Goal: Transaction & Acquisition: Purchase product/service

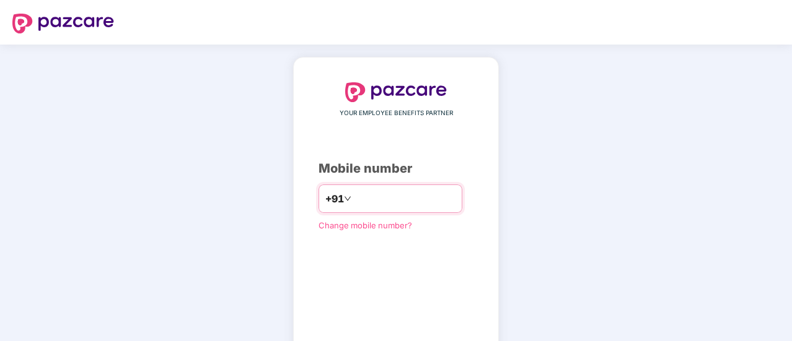
click at [357, 196] on input "number" at bounding box center [405, 199] width 102 height 20
type input "**********"
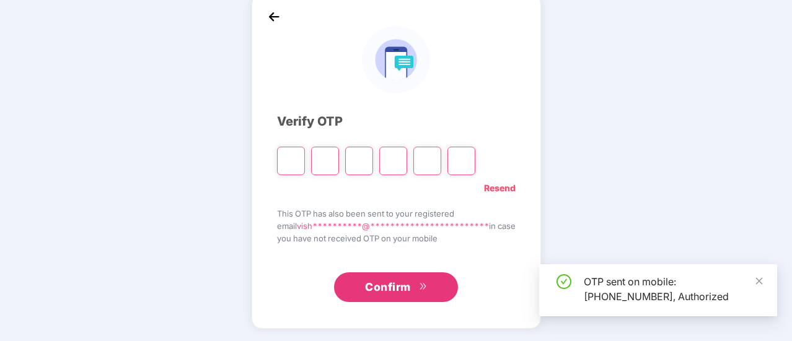
scroll to position [62, 0]
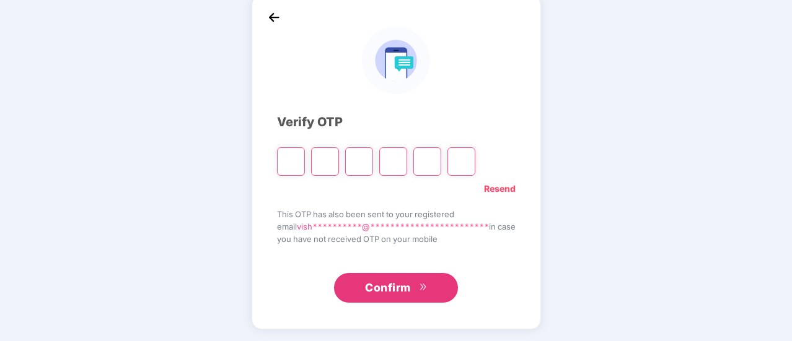
type input "*"
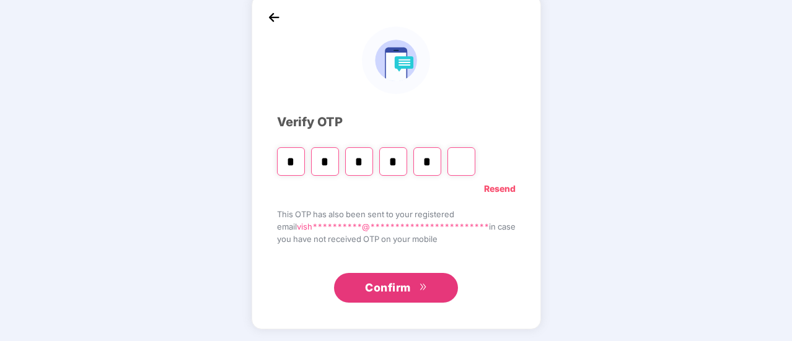
type input "*"
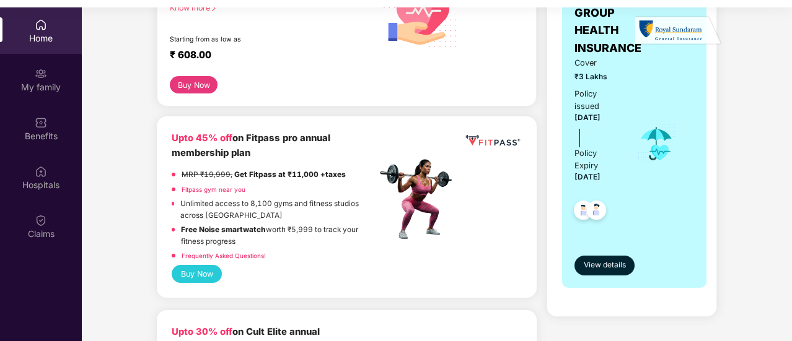
scroll to position [227, 0]
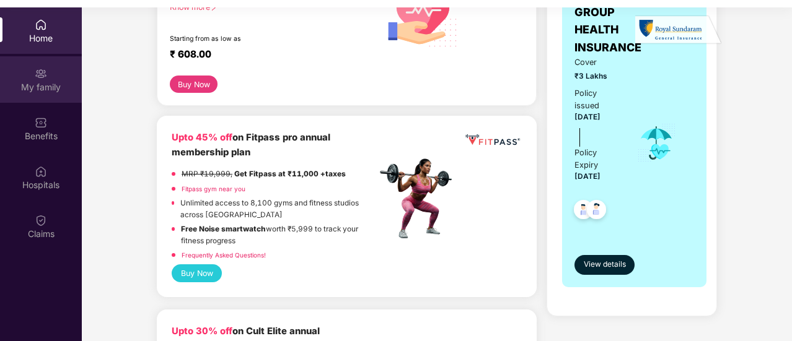
click at [32, 81] on div "My family" at bounding box center [41, 87] width 82 height 12
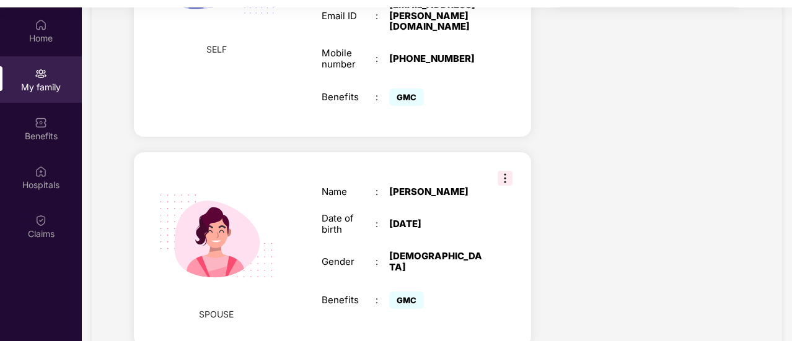
scroll to position [407, 0]
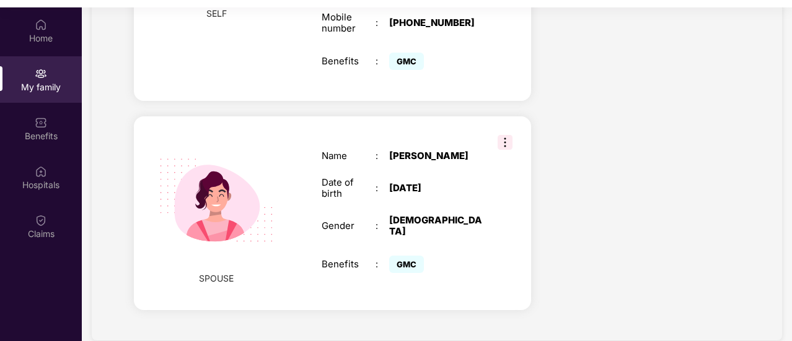
click at [405, 256] on span "GMC" at bounding box center [406, 264] width 35 height 17
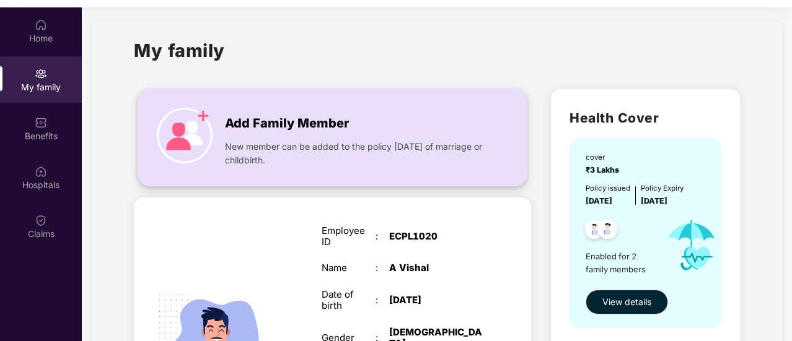
scroll to position [0, 0]
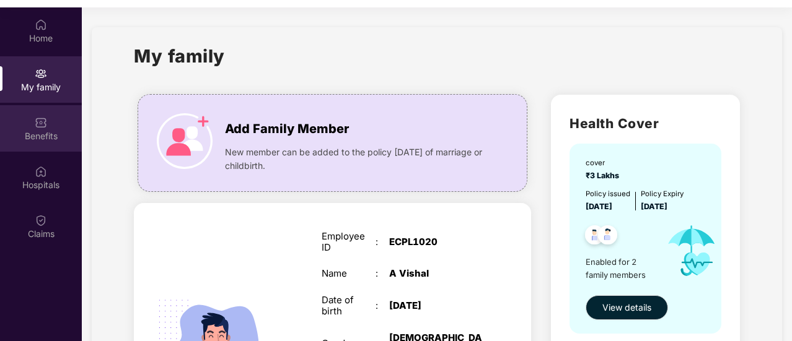
click at [42, 137] on div "Benefits" at bounding box center [41, 136] width 82 height 12
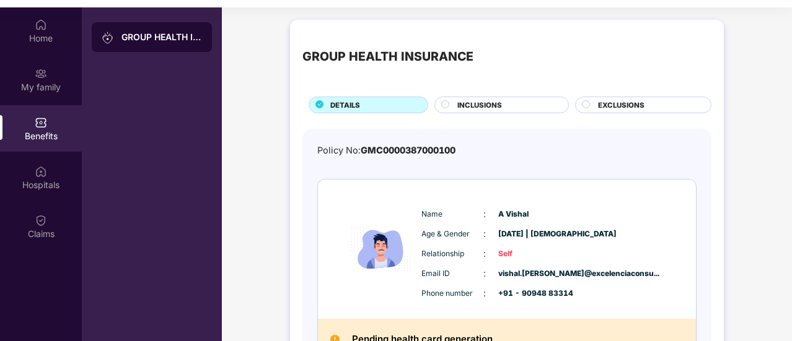
click at [157, 45] on div "GROUP HEALTH INSURANCE" at bounding box center [152, 37] width 120 height 30
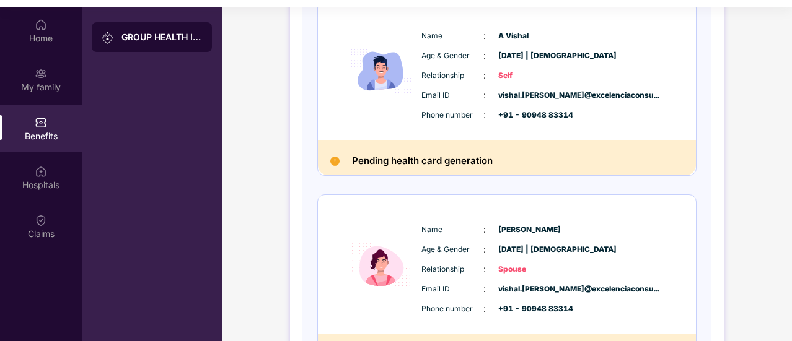
scroll to position [180, 0]
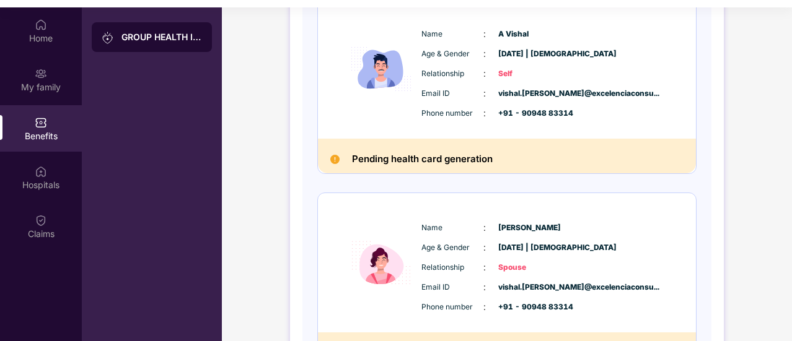
click at [359, 159] on h2 "Pending health card generation" at bounding box center [422, 159] width 141 height 16
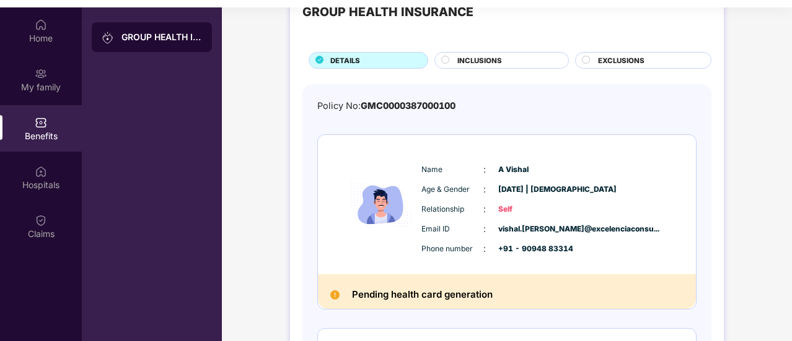
scroll to position [17, 0]
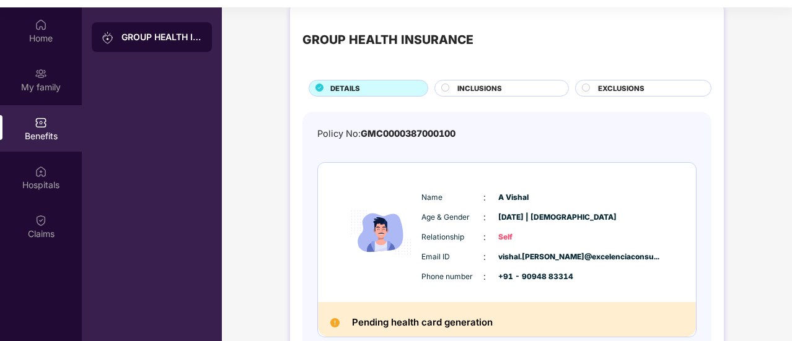
click at [475, 91] on span "INCLUSIONS" at bounding box center [479, 88] width 45 height 11
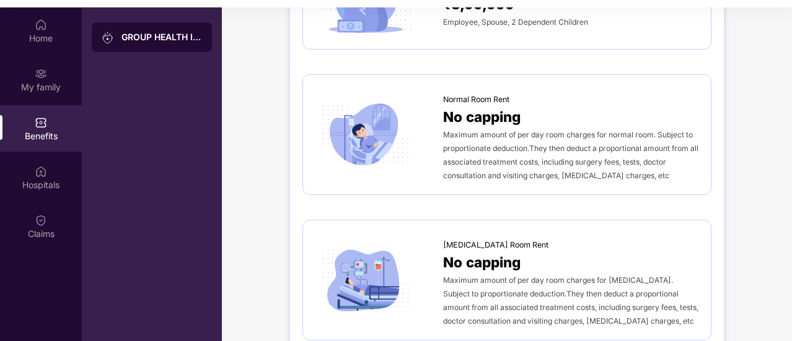
scroll to position [182, 0]
click at [479, 135] on span "Maximum amount of per day room charges for normal room. Subject to proportionat…" at bounding box center [570, 154] width 255 height 50
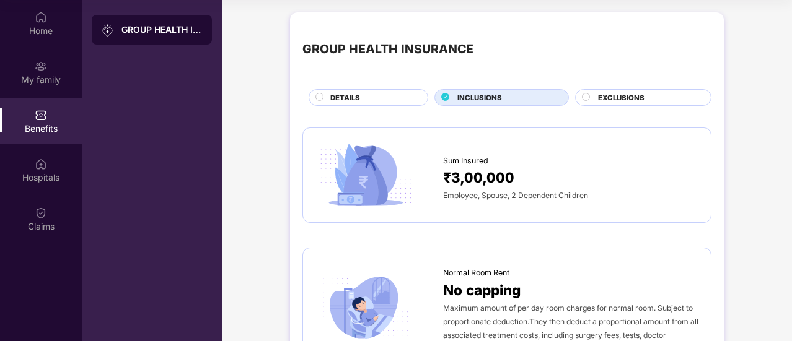
scroll to position [0, 0]
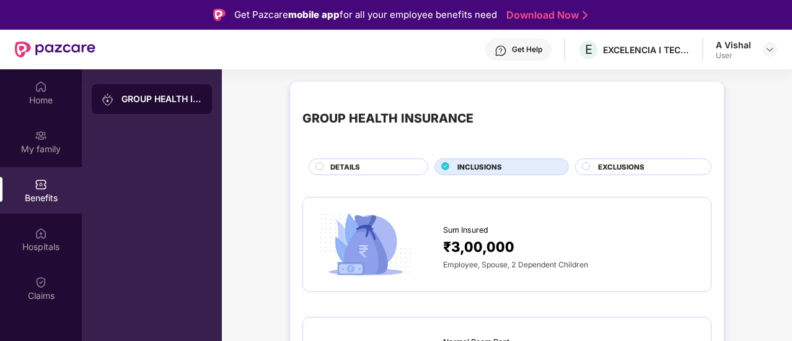
click at [608, 165] on span "EXCLUSIONS" at bounding box center [621, 167] width 46 height 11
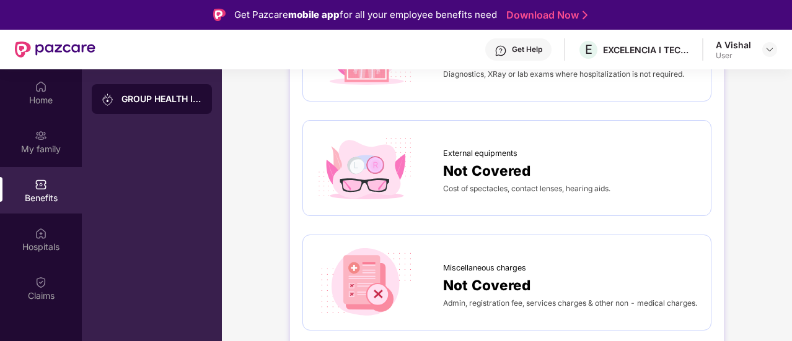
scroll to position [198, 0]
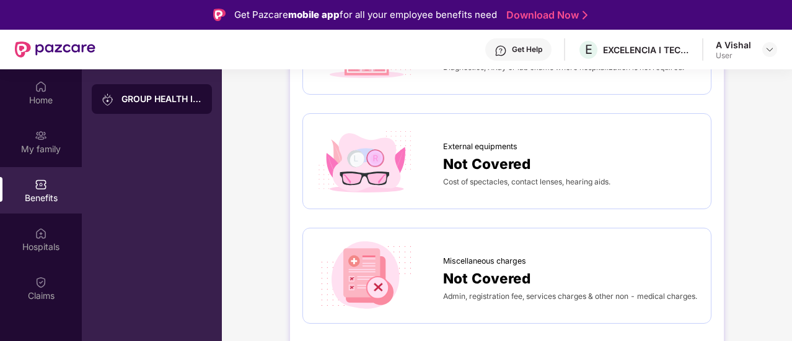
click at [496, 157] on span "Not Covered" at bounding box center [486, 164] width 87 height 22
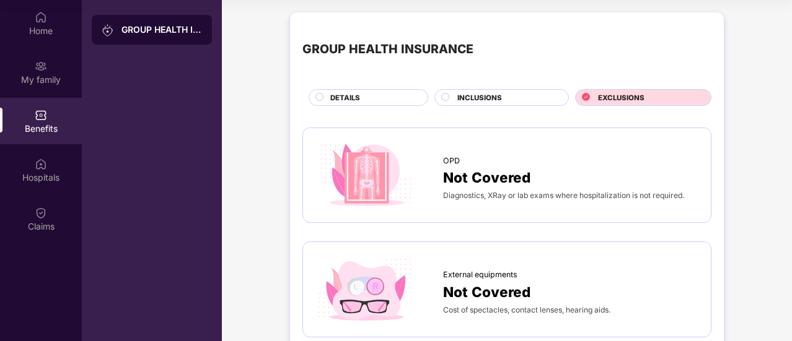
scroll to position [0, 0]
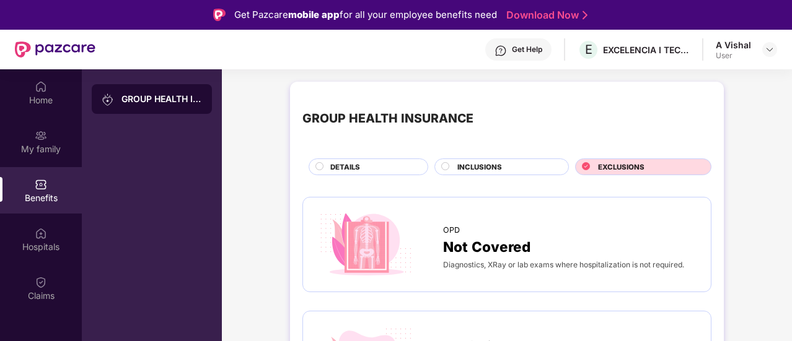
click at [394, 159] on div "DETAILS" at bounding box center [368, 167] width 120 height 17
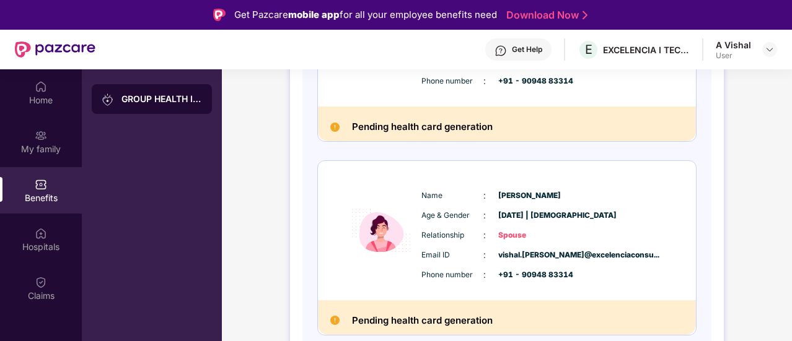
scroll to position [69, 0]
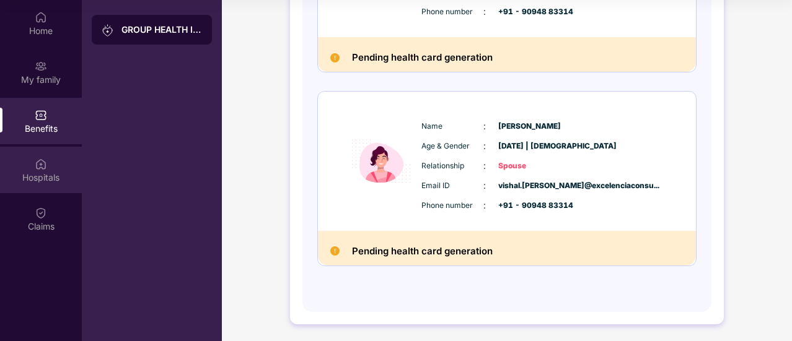
click at [57, 156] on div "Hospitals" at bounding box center [41, 170] width 82 height 46
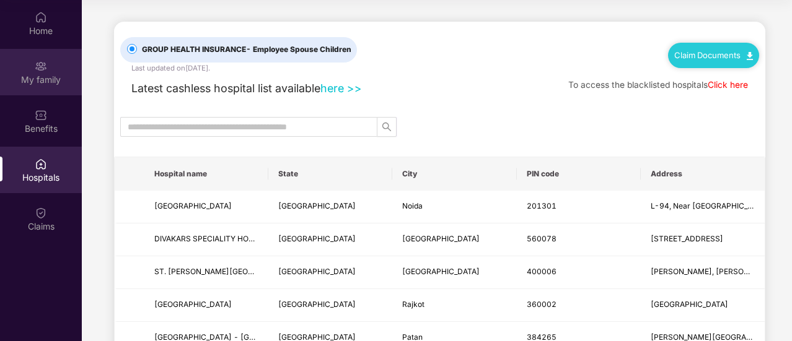
click at [42, 71] on img at bounding box center [41, 66] width 12 height 12
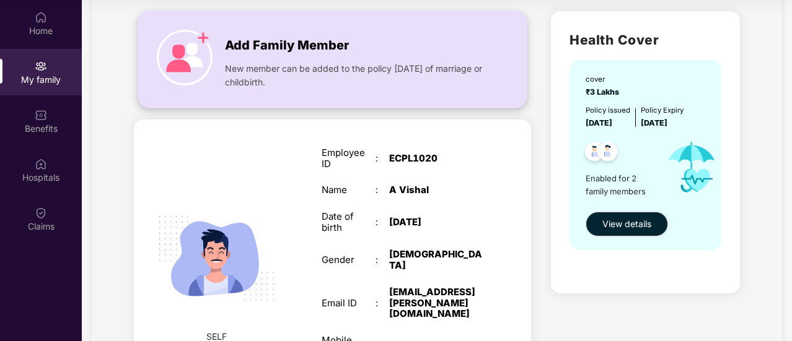
scroll to position [77, 0]
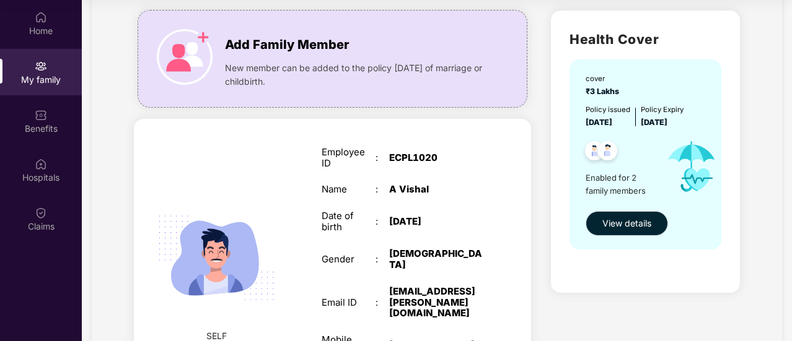
click at [647, 221] on span "View details" at bounding box center [626, 224] width 49 height 14
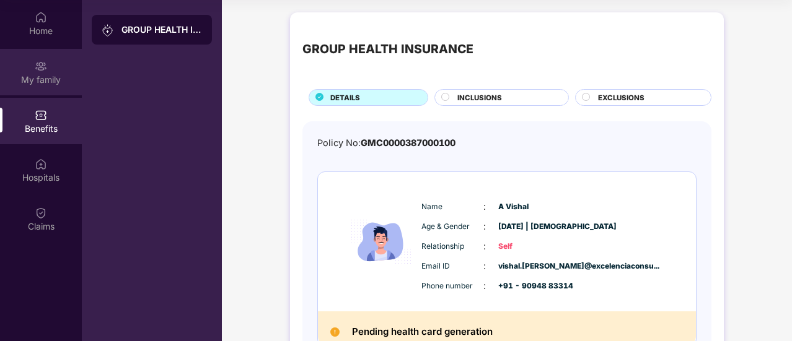
click at [43, 68] on img at bounding box center [41, 66] width 12 height 12
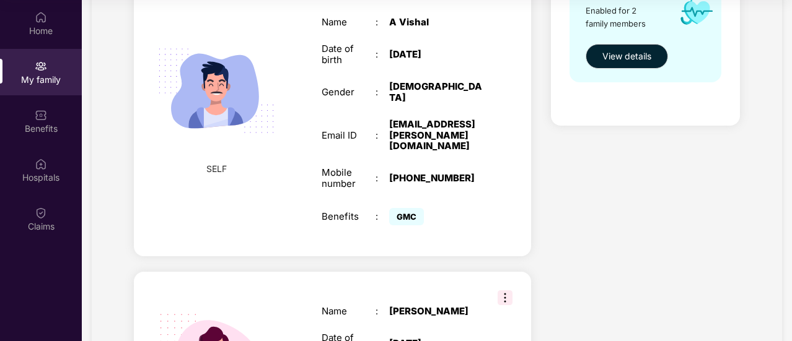
scroll to position [245, 0]
click at [398, 204] on div "GMC" at bounding box center [436, 216] width 94 height 24
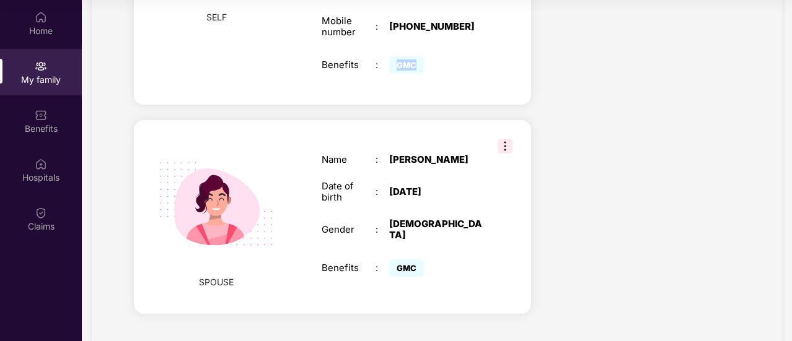
scroll to position [407, 0]
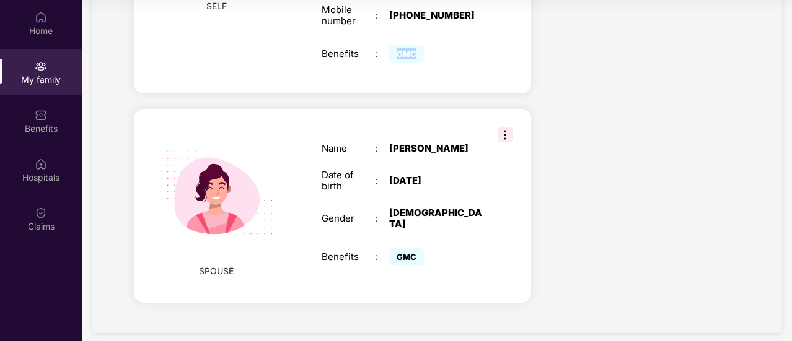
click at [510, 128] on img at bounding box center [504, 135] width 15 height 15
click at [408, 160] on div "Name : Harshitha G Date of birth : 12 Aug 1996 Gender : FEMALE Benefits : GMC" at bounding box center [402, 206] width 186 height 156
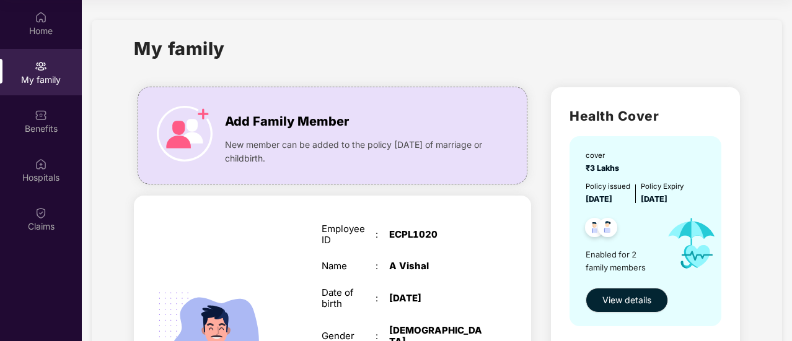
scroll to position [61, 0]
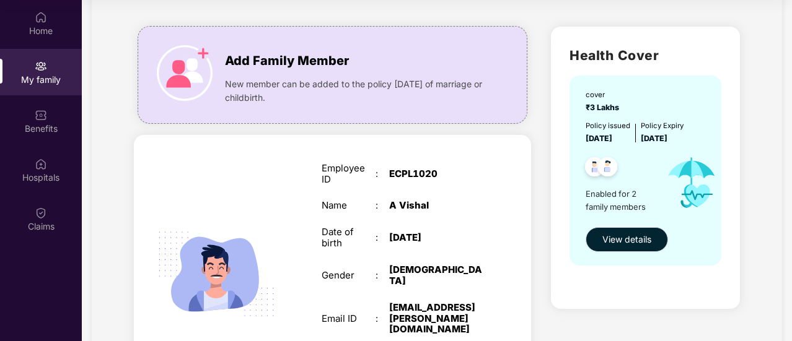
click at [608, 97] on div "cover" at bounding box center [603, 94] width 37 height 11
click at [641, 178] on div at bounding box center [617, 169] width 77 height 30
click at [598, 173] on img at bounding box center [607, 169] width 30 height 30
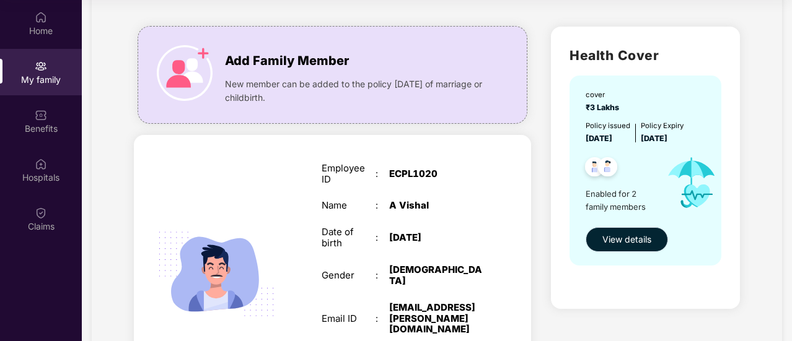
click at [626, 238] on span "View details" at bounding box center [626, 240] width 49 height 14
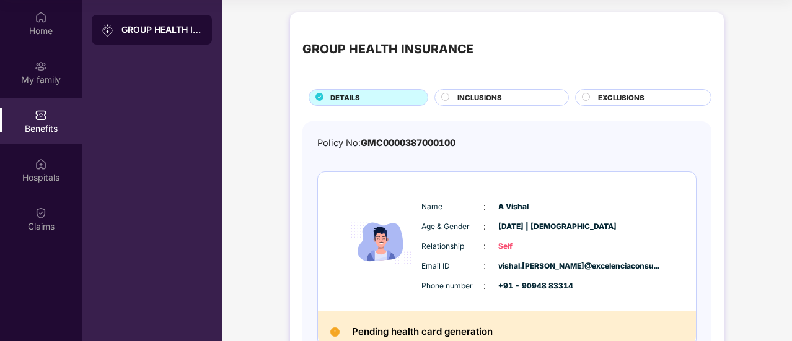
click at [480, 98] on span "INCLUSIONS" at bounding box center [479, 97] width 45 height 11
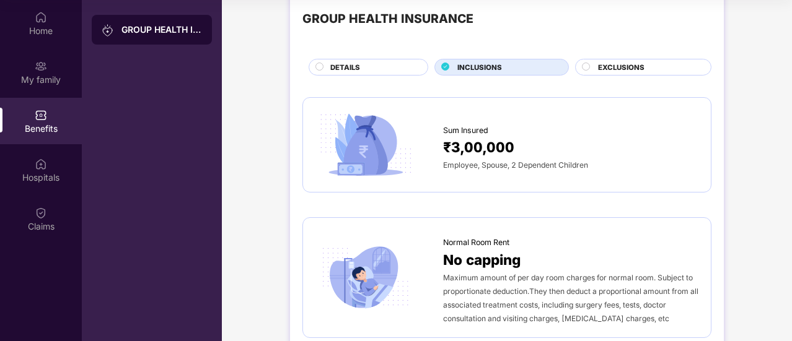
scroll to position [31, 0]
click at [493, 138] on span "₹3,00,000" at bounding box center [478, 147] width 71 height 22
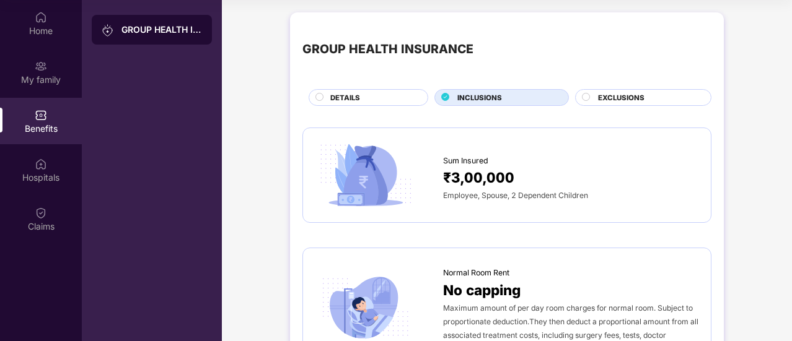
scroll to position [0, 0]
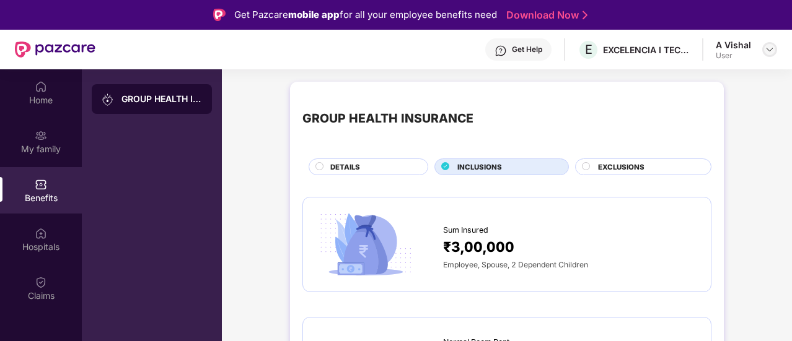
click at [762, 49] on div at bounding box center [769, 49] width 15 height 15
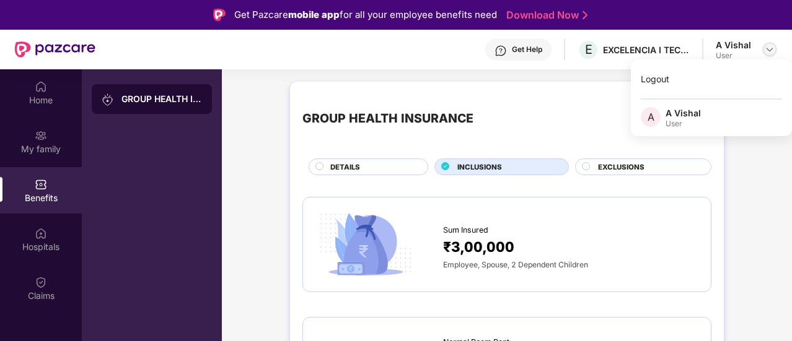
click at [762, 49] on div at bounding box center [769, 49] width 15 height 15
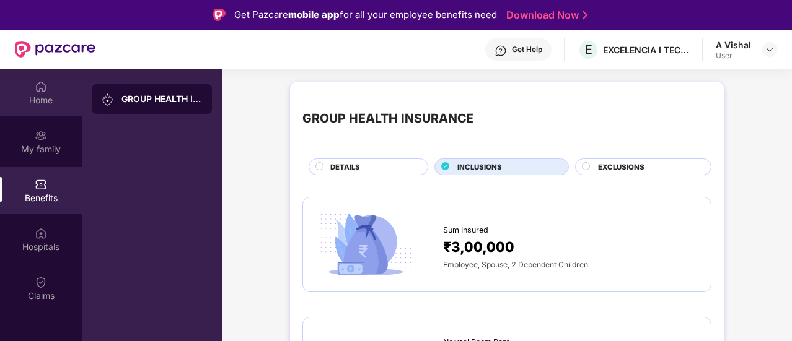
click at [61, 92] on div "Home" at bounding box center [41, 92] width 82 height 46
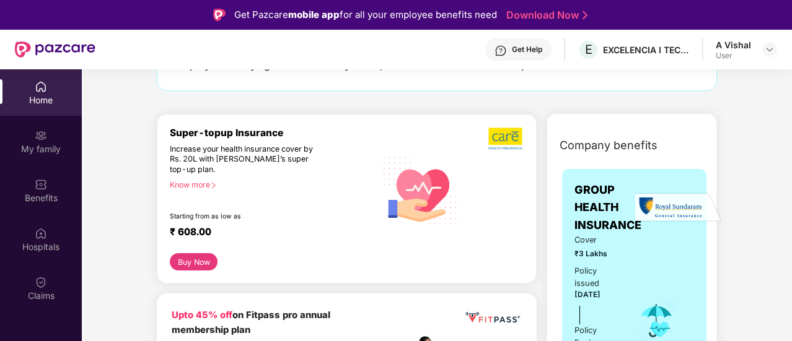
scroll to position [112, 0]
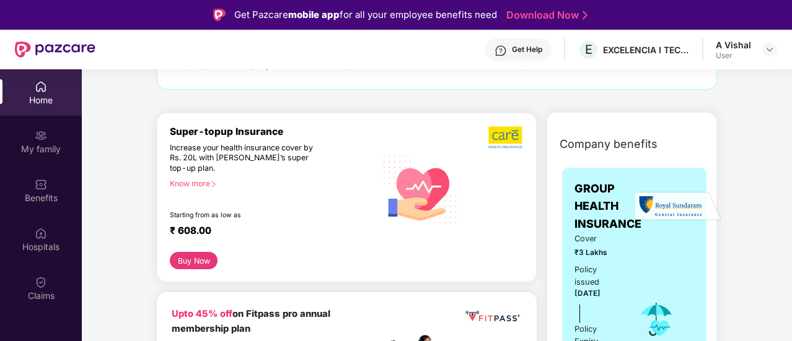
click at [242, 134] on div "Super-topup Insurance" at bounding box center [273, 132] width 206 height 12
click at [241, 151] on div "Increase your health insurance cover by Rs. 20L with PazCare’s super top-up pla…" at bounding box center [246, 158] width 153 height 31
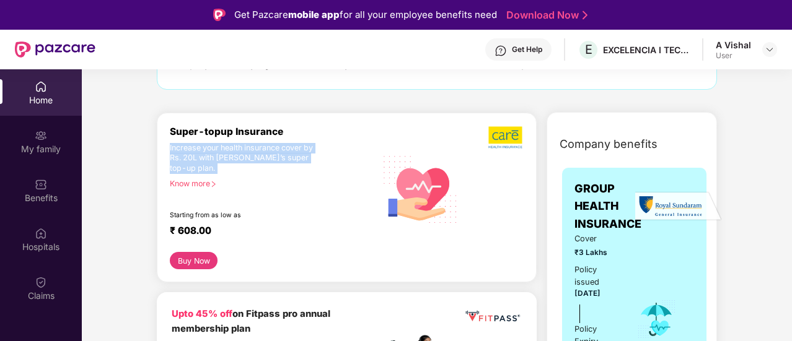
click at [241, 151] on div "Increase your health insurance cover by Rs. 20L with PazCare’s super top-up pla…" at bounding box center [246, 158] width 153 height 31
click at [248, 159] on div "Increase your health insurance cover by Rs. 20L with PazCare’s super top-up pla…" at bounding box center [246, 158] width 153 height 31
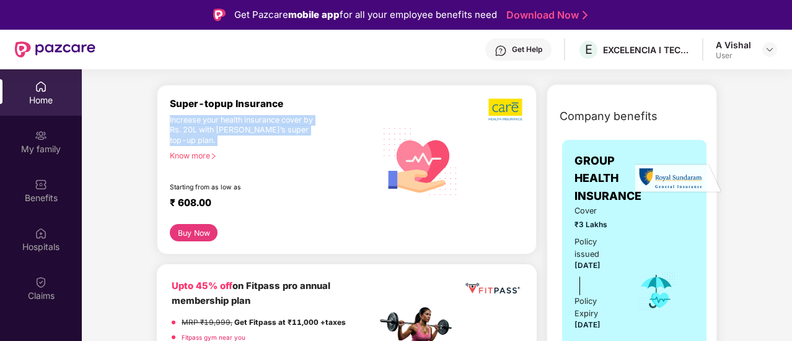
scroll to position [141, 0]
click at [246, 133] on div "Increase your health insurance cover by Rs. 20L with PazCare’s super top-up pla…" at bounding box center [246, 130] width 153 height 31
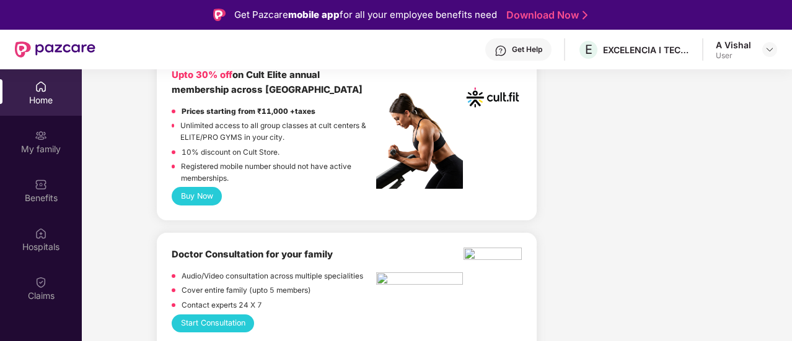
scroll to position [518, 0]
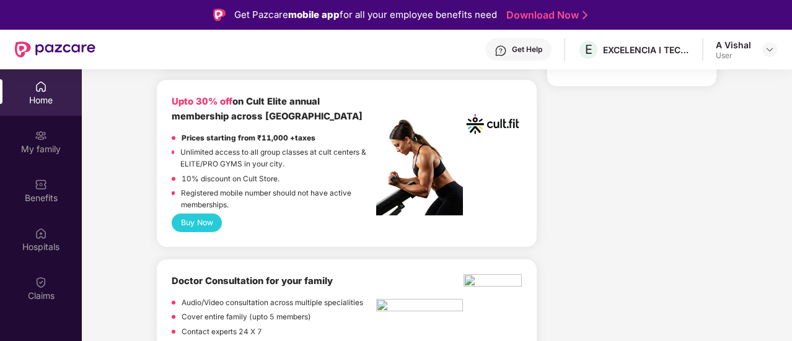
click at [198, 222] on button "Buy Now" at bounding box center [197, 223] width 50 height 18
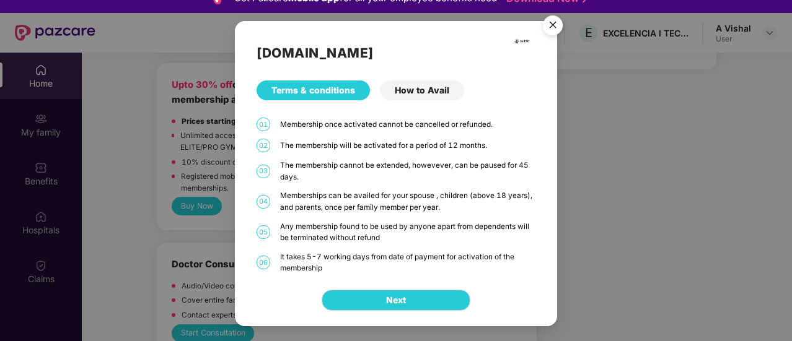
scroll to position [16, 0]
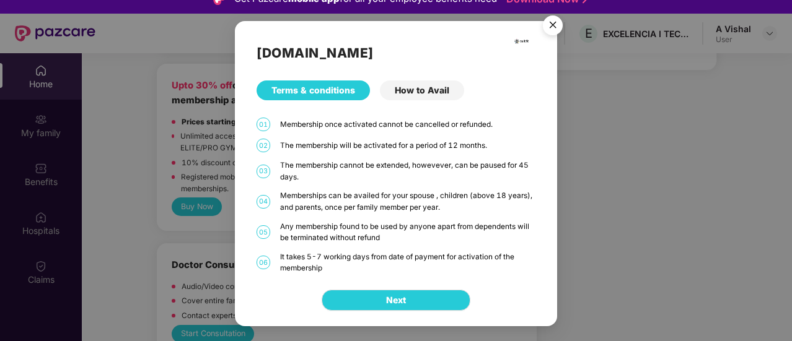
click at [413, 201] on div "Memberships can be availed for your spouse , children (above 18 years), and par…" at bounding box center [407, 201] width 255 height 23
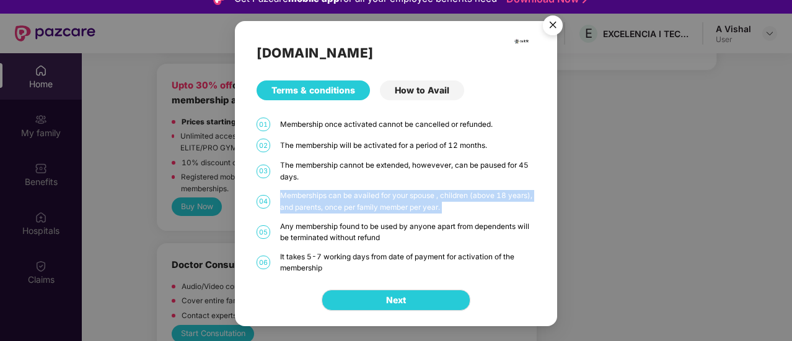
click at [413, 201] on div "Memberships can be availed for your spouse , children (above 18 years), and par…" at bounding box center [407, 201] width 255 height 23
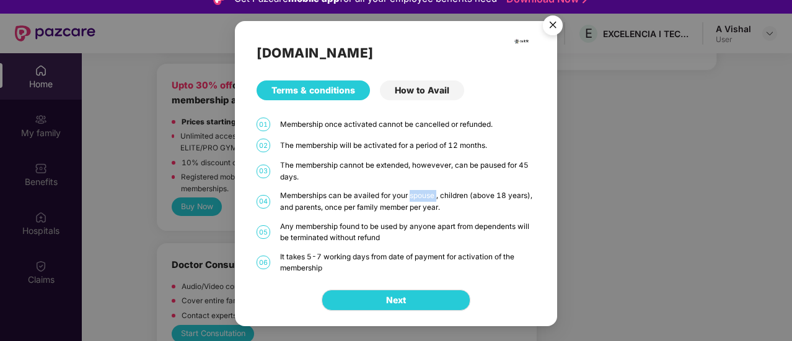
click at [413, 201] on div "Memberships can be availed for your spouse , children (above 18 years), and par…" at bounding box center [407, 201] width 255 height 23
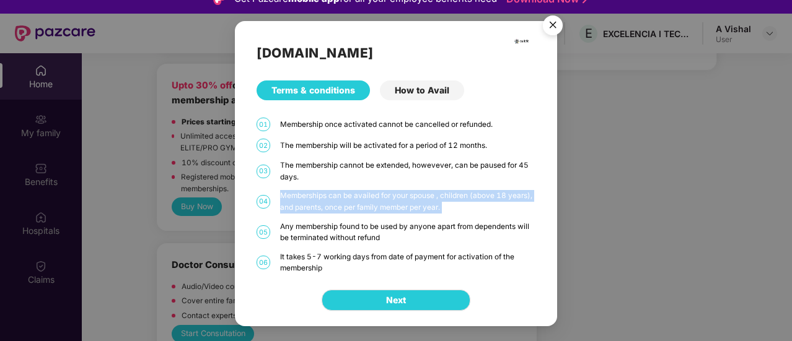
click at [413, 201] on div "Memberships can be availed for your spouse , children (above 18 years), and par…" at bounding box center [407, 201] width 255 height 23
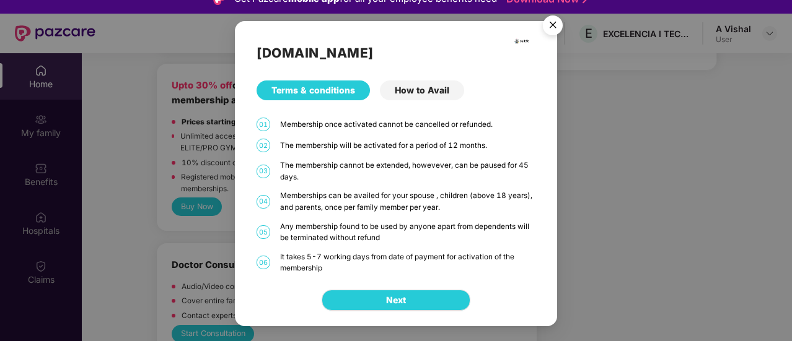
click at [405, 227] on div "Any membership found to be used by anyone apart from dependents will be termina…" at bounding box center [407, 232] width 255 height 23
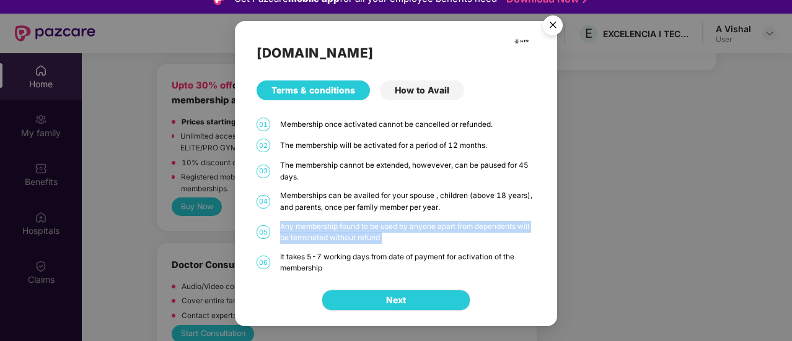
click at [405, 227] on div "Any membership found to be used by anyone apart from dependents will be termina…" at bounding box center [407, 232] width 255 height 23
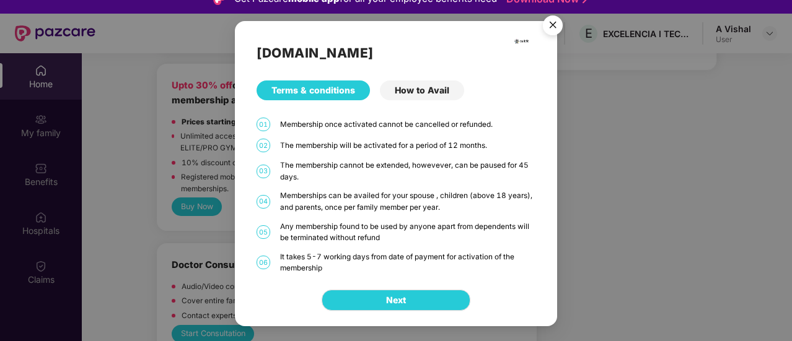
click at [398, 255] on div "It takes 5-7 working days from date of payment for activation of the membership" at bounding box center [407, 263] width 255 height 23
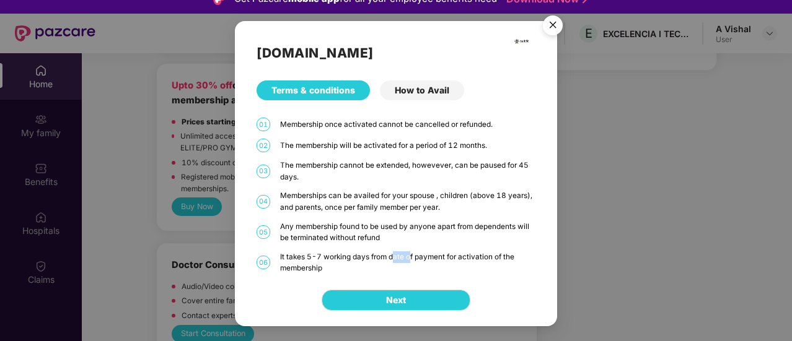
click at [398, 255] on div "It takes 5-7 working days from date of payment for activation of the membership" at bounding box center [407, 263] width 255 height 23
click at [416, 94] on div "How to Avail" at bounding box center [422, 91] width 84 height 20
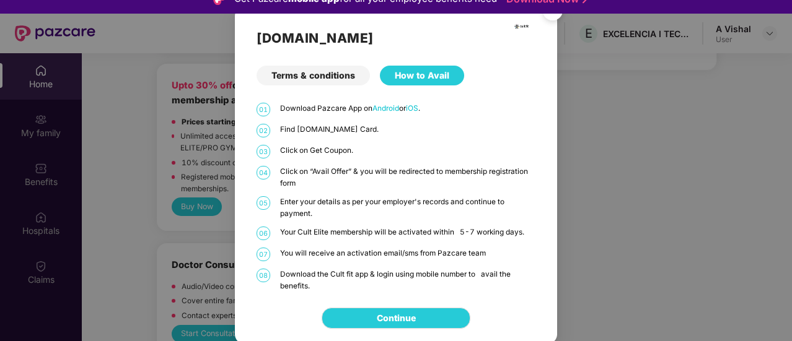
scroll to position [2, 0]
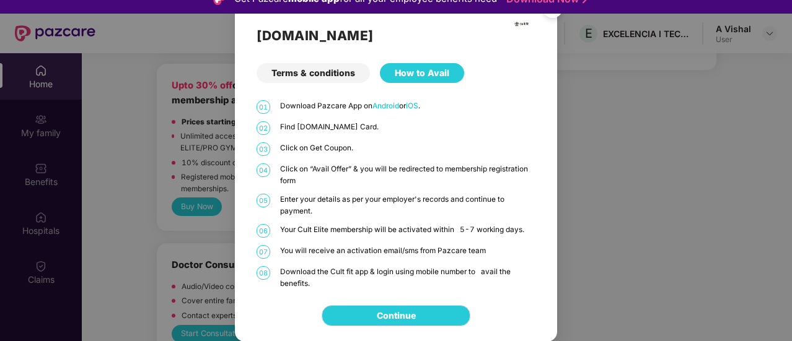
click at [333, 152] on p "Click on Get Coupon." at bounding box center [407, 148] width 255 height 12
drag, startPoint x: 333, startPoint y: 152, endPoint x: 318, endPoint y: 154, distance: 14.4
click at [318, 154] on div "03 Click on Get Coupon." at bounding box center [395, 149] width 279 height 14
click at [349, 204] on p "Enter your details as per your employer's records and continue to payment." at bounding box center [407, 205] width 255 height 23
click at [203, 178] on div "Cult.fit Terms & conditions How to Avail 01 Download Pazcare App on Android or …" at bounding box center [396, 170] width 792 height 341
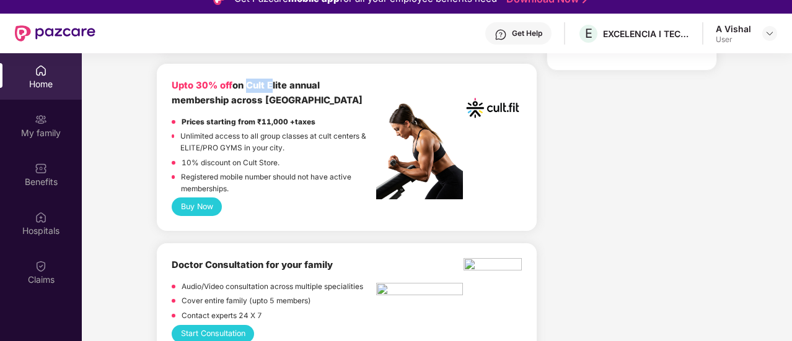
drag, startPoint x: 246, startPoint y: 86, endPoint x: 270, endPoint y: 91, distance: 24.7
click at [270, 91] on div "Upto 30% off on Cult Elite annual membership across India" at bounding box center [274, 93] width 204 height 29
click at [263, 123] on strong "Prices starting from ₹11,000 +taxes" at bounding box center [249, 122] width 134 height 9
drag, startPoint x: 263, startPoint y: 123, endPoint x: 303, endPoint y: 113, distance: 41.6
click at [303, 113] on div "Upto 30% off on Cult Elite annual membership across India Prices starting from …" at bounding box center [274, 138] width 204 height 119
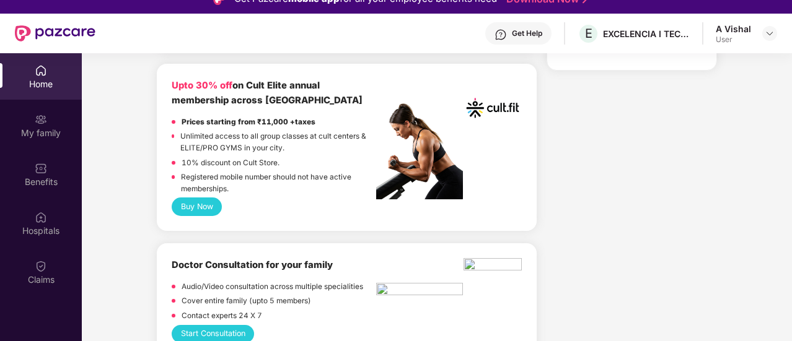
click at [239, 147] on p "Unlimited access to all group classes at cult centers & ELITE/PRO GYMS in your …" at bounding box center [278, 142] width 196 height 23
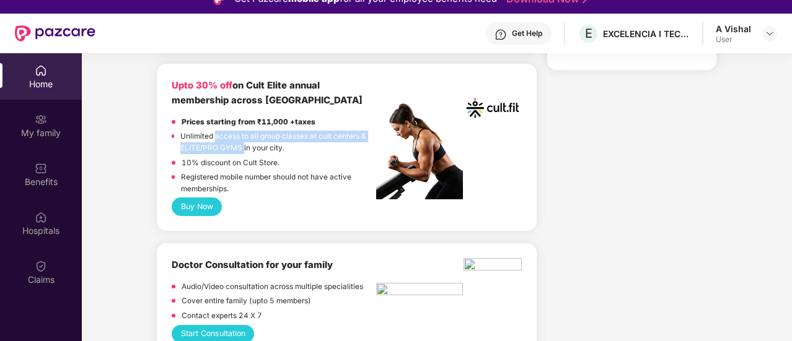
drag, startPoint x: 239, startPoint y: 147, endPoint x: 212, endPoint y: 130, distance: 31.8
click at [212, 131] on p "Unlimited access to all group classes at cult centers & ELITE/PRO GYMS in your …" at bounding box center [278, 142] width 196 height 23
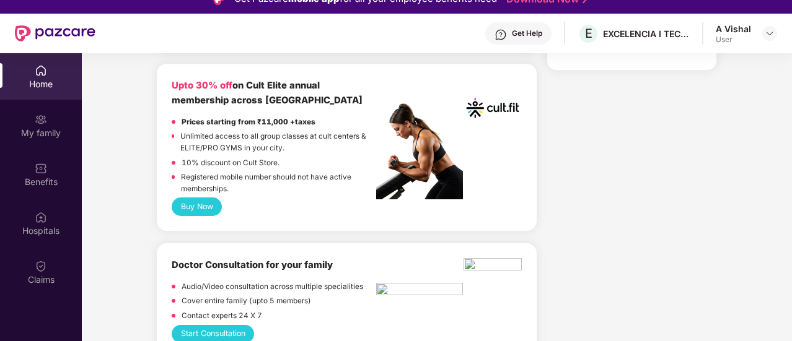
click at [219, 163] on p "10% discount on Cult Store." at bounding box center [231, 163] width 98 height 12
click at [217, 172] on p "Registered mobile number should not have active memberships." at bounding box center [278, 183] width 195 height 23
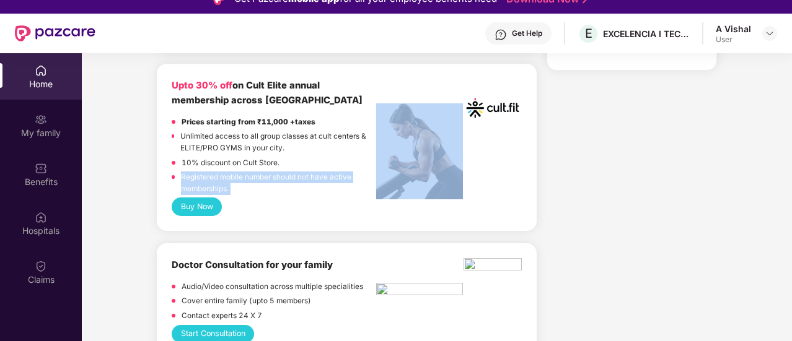
click at [217, 172] on p "Registered mobile number should not have active memberships." at bounding box center [278, 183] width 195 height 23
click at [207, 208] on button "Buy Now" at bounding box center [197, 207] width 50 height 18
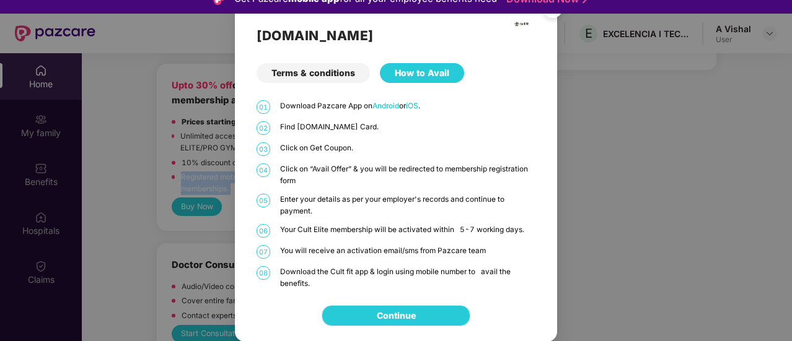
click at [406, 320] on link "Continue" at bounding box center [396, 316] width 39 height 14
click at [572, 98] on div "Cult.fit Terms & conditions How to Avail 01 Download Pazcare App on Android or …" at bounding box center [396, 170] width 792 height 341
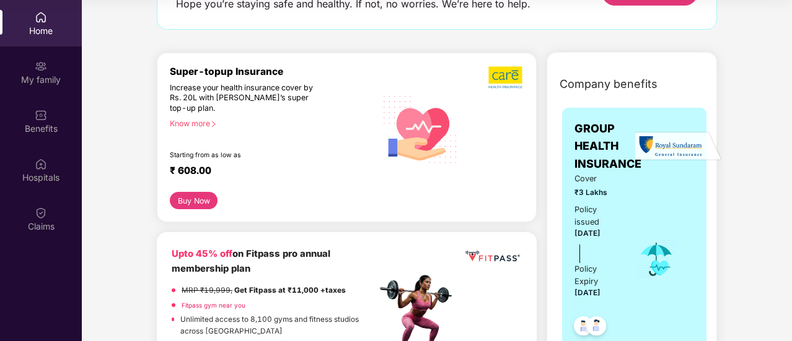
scroll to position [103, 0]
click at [204, 122] on div "Know more" at bounding box center [269, 122] width 199 height 9
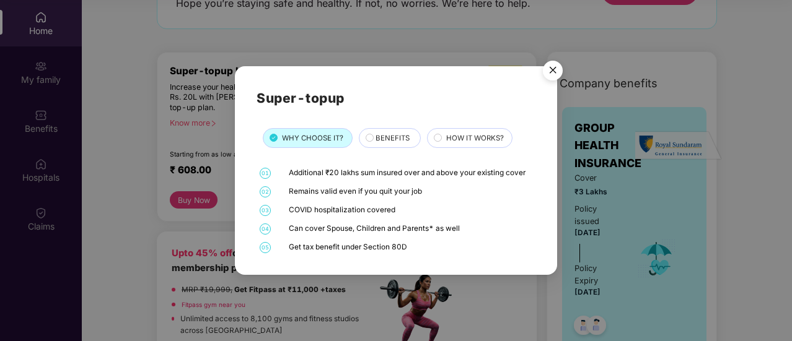
click at [364, 177] on div "Additional ₹20 lakhs sum insured over and above your existing cover" at bounding box center [411, 173] width 244 height 11
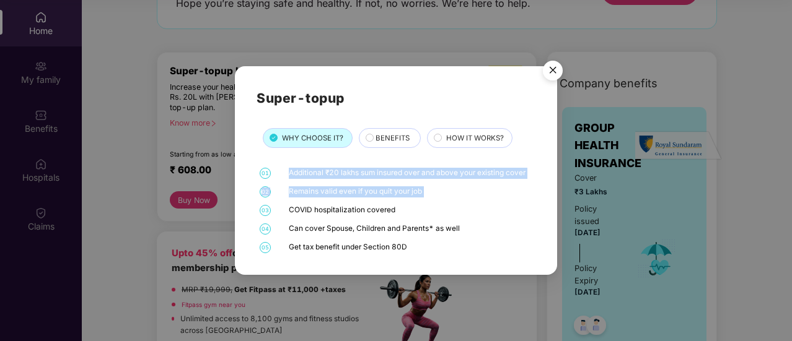
drag, startPoint x: 364, startPoint y: 177, endPoint x: 362, endPoint y: 194, distance: 17.5
click at [362, 194] on div "01 Additional ₹20 lakhs sum insured over and above your existing cover 02 Remai…" at bounding box center [395, 210] width 279 height 85
click at [362, 194] on div "Remains valid even if you quit your job" at bounding box center [411, 191] width 244 height 11
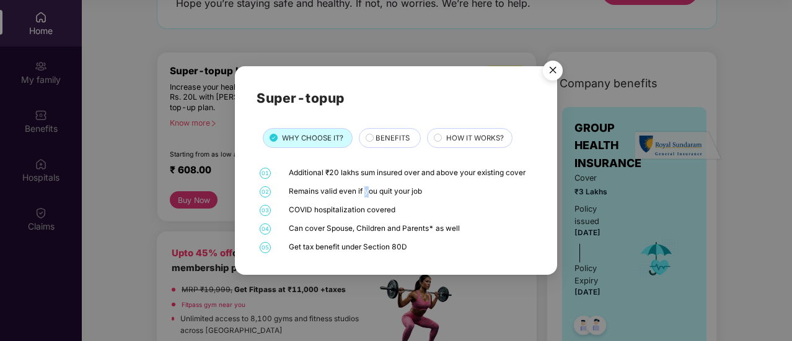
click at [362, 194] on div "Remains valid even if you quit your job" at bounding box center [411, 191] width 244 height 11
click at [361, 209] on div "COVID hospitalization covered" at bounding box center [411, 210] width 244 height 11
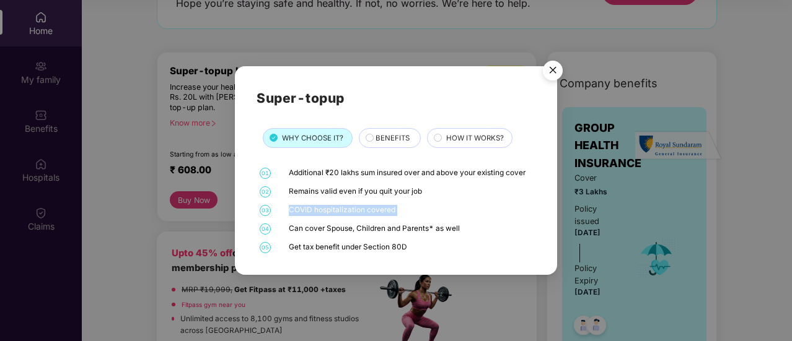
click at [361, 209] on div "COVID hospitalization covered" at bounding box center [411, 210] width 244 height 11
click at [349, 225] on div "Can cover Spouse, Children and Parents* as well" at bounding box center [411, 229] width 244 height 11
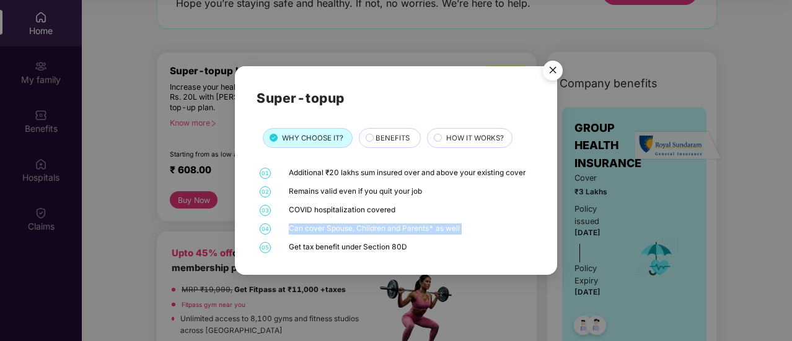
click at [349, 225] on div "Can cover Spouse, Children and Parents* as well" at bounding box center [411, 229] width 244 height 11
click at [356, 250] on div "Get tax benefit under Section 80D" at bounding box center [411, 247] width 244 height 11
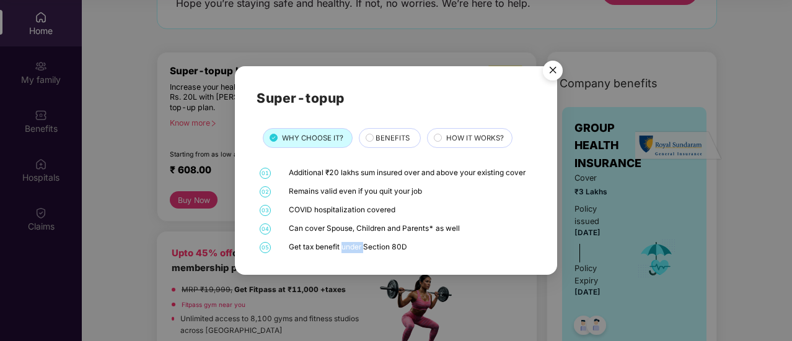
click at [356, 250] on div "Get tax benefit under Section 80D" at bounding box center [411, 247] width 244 height 11
click at [399, 134] on span "BENEFITS" at bounding box center [392, 138] width 34 height 11
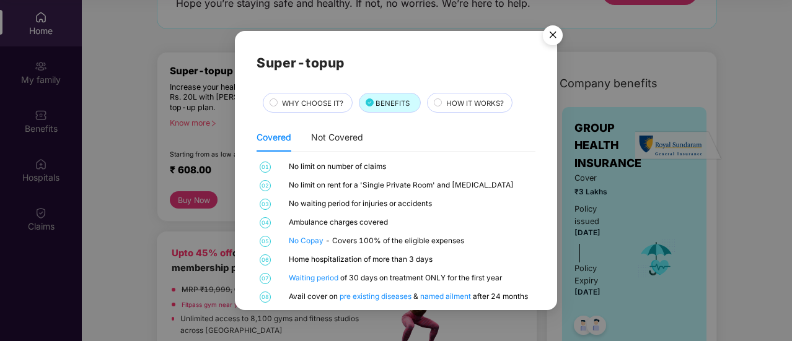
click at [357, 167] on div "No limit on number of claims" at bounding box center [411, 167] width 244 height 11
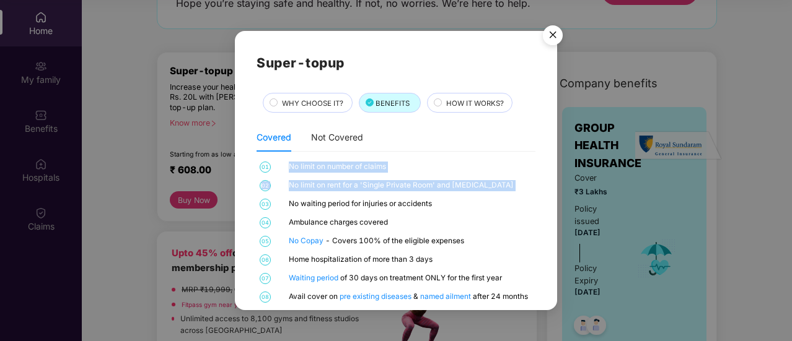
drag, startPoint x: 357, startPoint y: 167, endPoint x: 348, endPoint y: 190, distance: 24.5
click at [348, 190] on div "01 No limit on number of claims 02 No limit on rent for a 'Single Private Room'…" at bounding box center [395, 232] width 279 height 141
click at [348, 190] on div "No limit on rent for a 'Single Private Room' and ICU" at bounding box center [411, 185] width 244 height 11
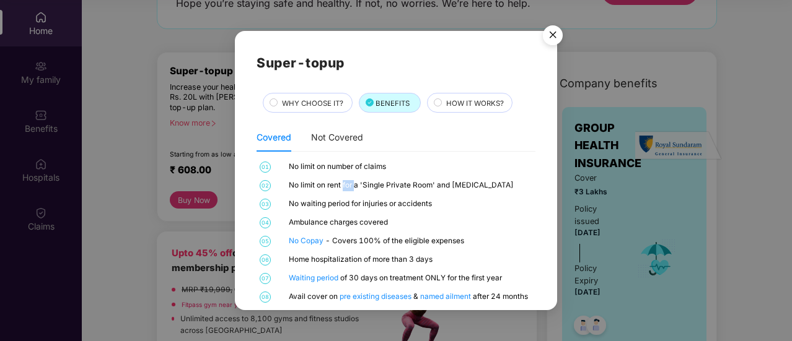
click at [348, 190] on div "No limit on rent for a 'Single Private Room' and ICU" at bounding box center [411, 185] width 244 height 11
click at [341, 206] on div "No waiting period for injuries or accidents" at bounding box center [411, 204] width 244 height 11
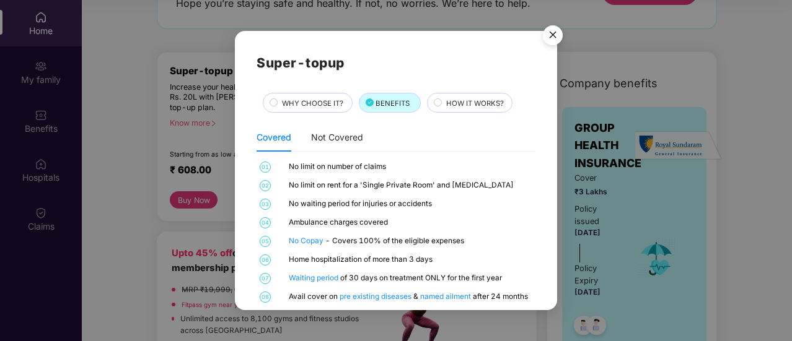
click at [338, 224] on div "Ambulance charges covered" at bounding box center [411, 222] width 244 height 11
click at [351, 240] on div "No Copay - Covers 100% of the eligible expenses" at bounding box center [411, 241] width 244 height 11
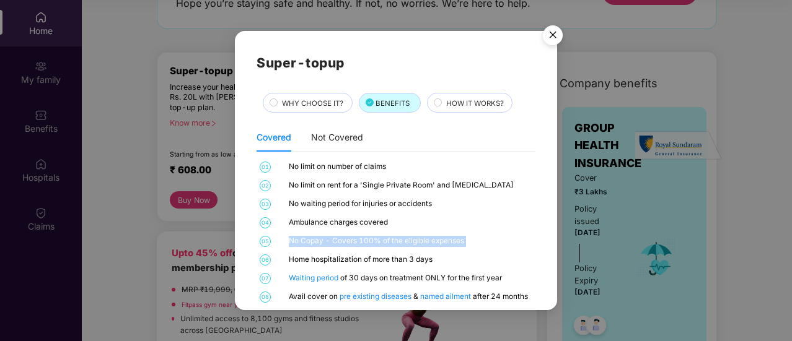
click at [351, 240] on div "No Copay - Covers 100% of the eligible expenses" at bounding box center [411, 241] width 244 height 11
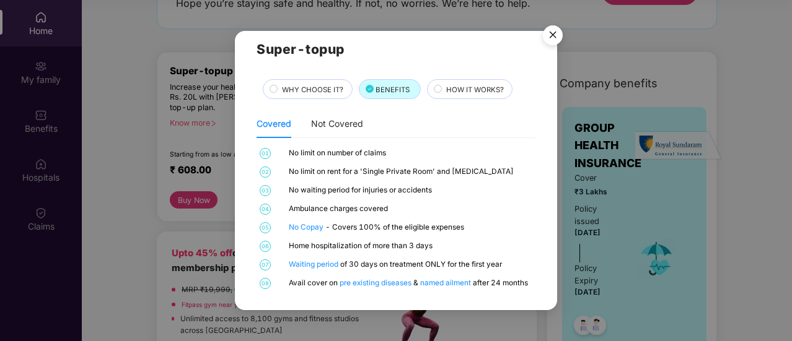
click at [343, 245] on div "Home hospitalization of more than 3 days" at bounding box center [411, 246] width 244 height 11
click at [348, 266] on div "Waiting period of 30 days on treatment ONLY for the first year" at bounding box center [411, 265] width 244 height 11
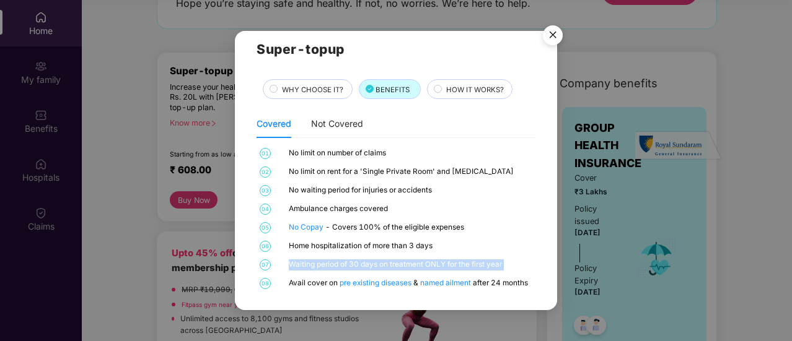
click at [348, 266] on div "Waiting period of 30 days on treatment ONLY for the first year" at bounding box center [411, 265] width 244 height 11
click at [315, 283] on div "Avail cover on pre existing diseases & named ailment after 24 months" at bounding box center [411, 283] width 244 height 11
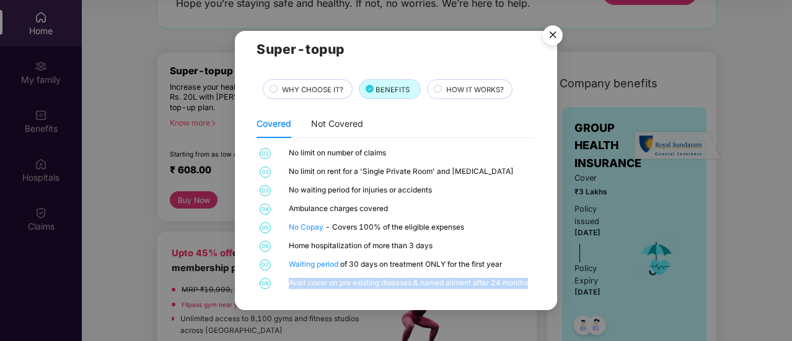
click at [315, 283] on div "Avail cover on pre existing diseases & named ailment after 24 months" at bounding box center [411, 283] width 244 height 11
click at [419, 126] on div "Covered Not Covered" at bounding box center [395, 124] width 279 height 28
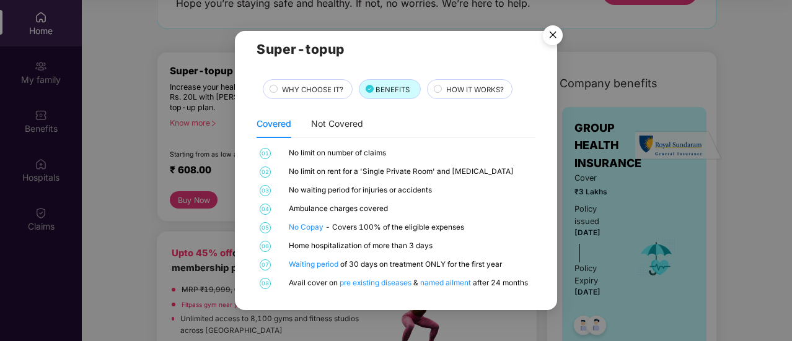
click at [465, 90] on span "HOW IT WORKS?" at bounding box center [475, 89] width 58 height 11
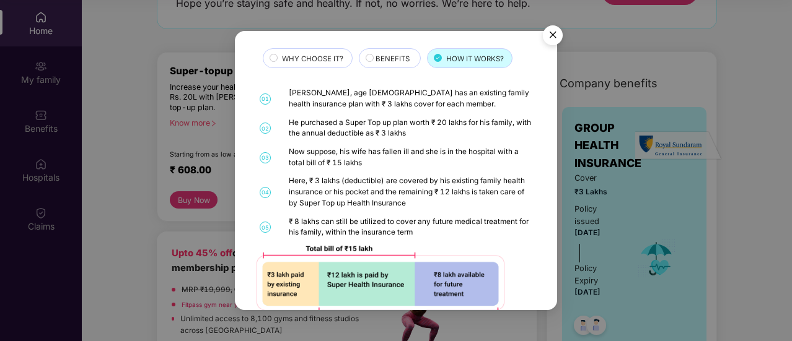
scroll to position [77, 0]
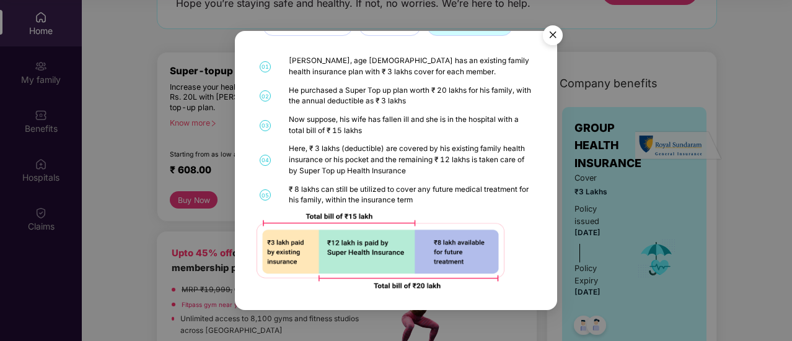
click at [545, 32] on img "Close" at bounding box center [552, 37] width 35 height 35
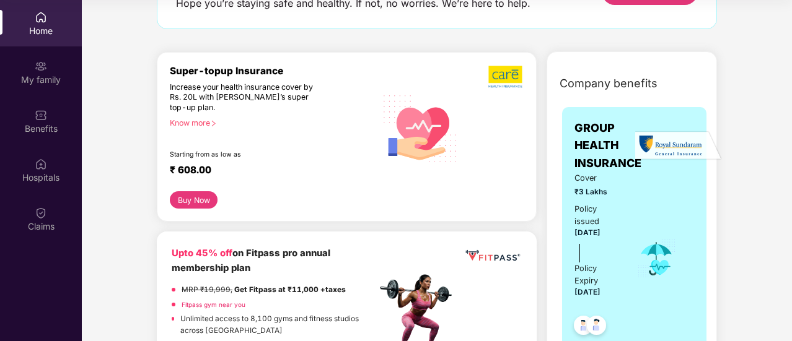
click at [197, 204] on button "Buy Now" at bounding box center [194, 199] width 48 height 17
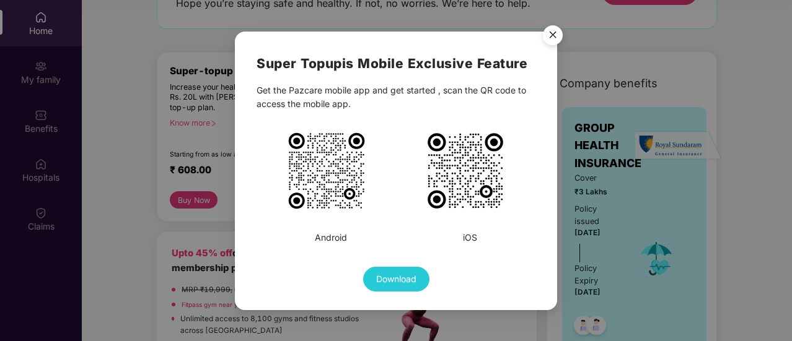
click at [557, 40] on img "Close" at bounding box center [552, 37] width 35 height 35
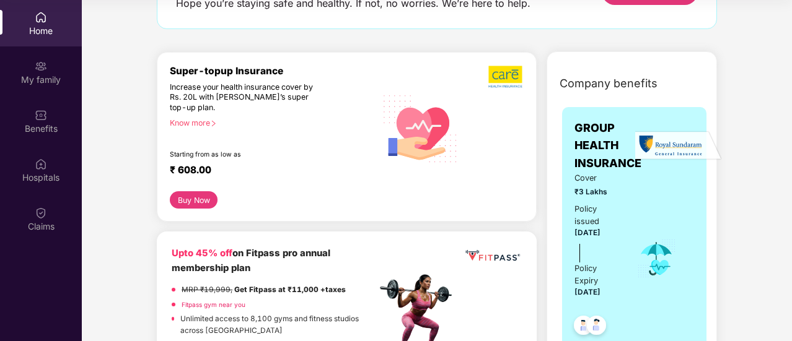
click at [432, 117] on img at bounding box center [420, 128] width 89 height 90
click at [216, 168] on div "₹ 608.00" at bounding box center [267, 171] width 194 height 15
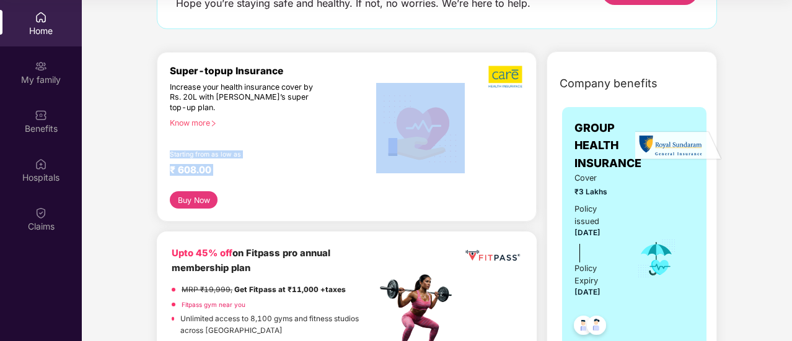
drag, startPoint x: 216, startPoint y: 168, endPoint x: 172, endPoint y: 151, distance: 46.7
click at [172, 151] on div "Super-topup Insurance Increase your health insurance cover by Rs. 20L with PazC…" at bounding box center [273, 128] width 206 height 127
click at [172, 151] on div "Starting from as low as" at bounding box center [247, 155] width 154 height 9
drag, startPoint x: 172, startPoint y: 151, endPoint x: 226, endPoint y: 175, distance: 59.1
click at [226, 175] on div "Super-topup Insurance Increase your health insurance cover by Rs. 20L with PazC…" at bounding box center [273, 128] width 206 height 127
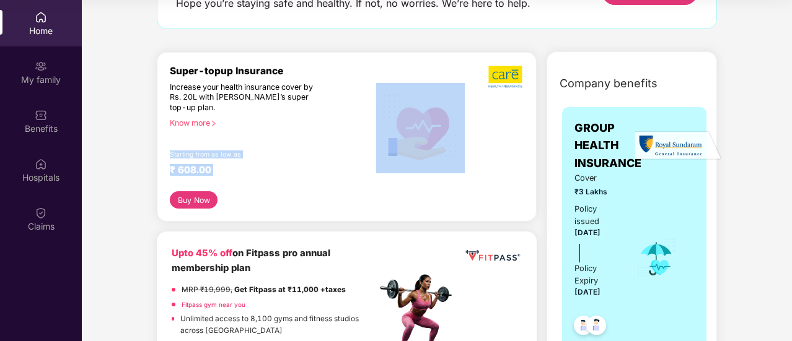
click at [226, 175] on div "₹ 608.00" at bounding box center [267, 171] width 194 height 15
drag, startPoint x: 226, startPoint y: 175, endPoint x: 164, endPoint y: 155, distance: 65.0
click at [164, 155] on div "Super-topup Insurance Increase your health insurance cover by Rs. 20L with PazC…" at bounding box center [347, 137] width 380 height 170
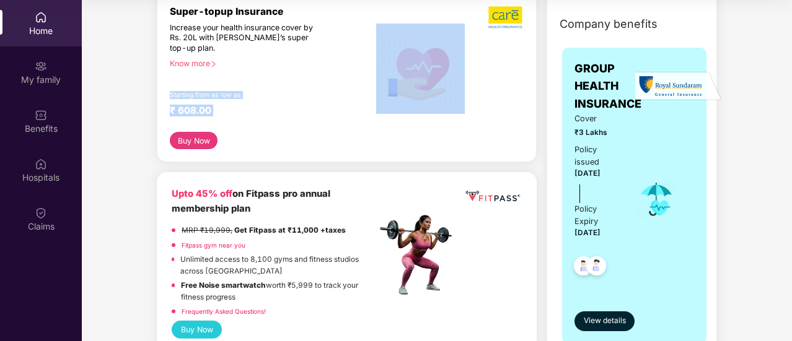
scroll to position [164, 0]
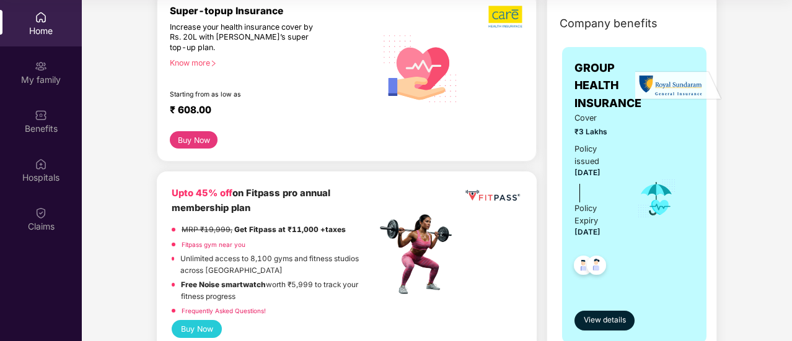
click at [600, 125] on div "Cover ₹3 Lakhs" at bounding box center [596, 125] width 45 height 26
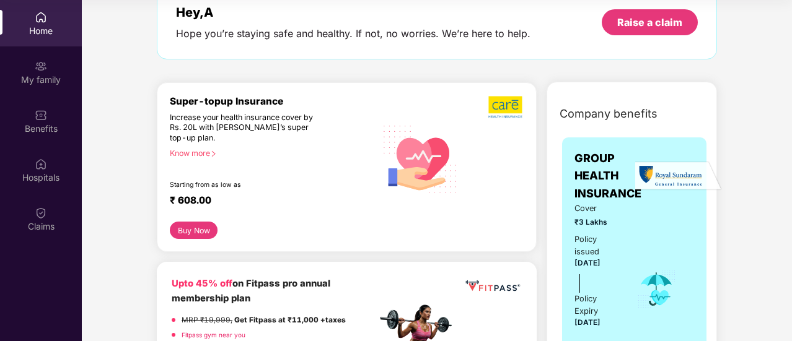
scroll to position [71, 0]
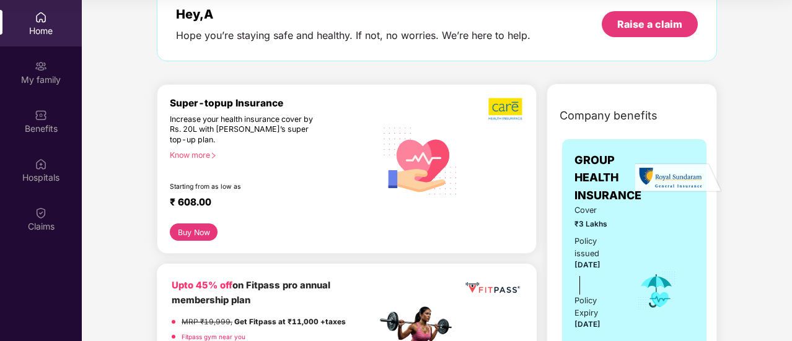
click at [195, 231] on button "Buy Now" at bounding box center [194, 232] width 48 height 17
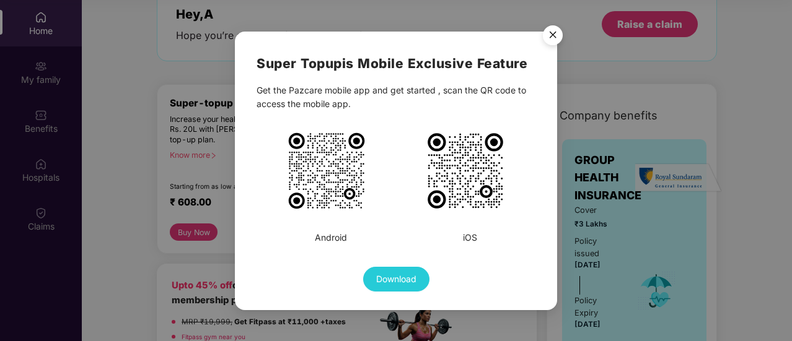
click at [406, 277] on span "Download" at bounding box center [396, 280] width 40 height 14
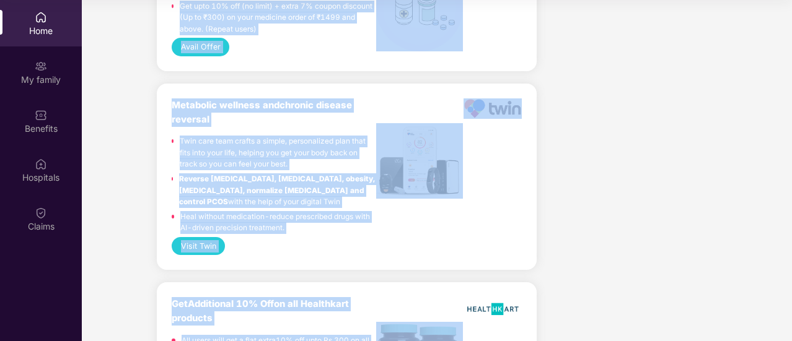
scroll to position [1105, 0]
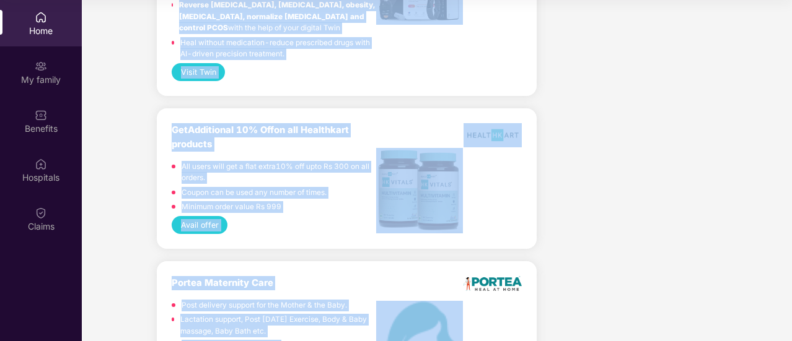
drag, startPoint x: 357, startPoint y: 229, endPoint x: 441, endPoint y: 367, distance: 162.3
click at [441, 272] on html "Get Pazcare mobile app for all your employee benefits need Download Now Get Hel…" at bounding box center [396, 101] width 792 height 341
click at [425, 132] on div at bounding box center [419, 154] width 87 height 62
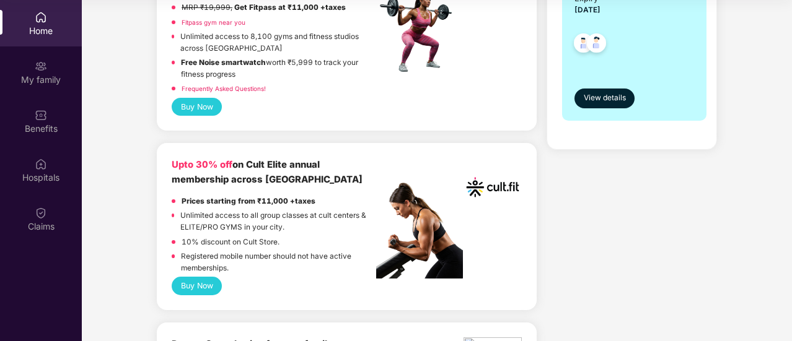
scroll to position [387, 0]
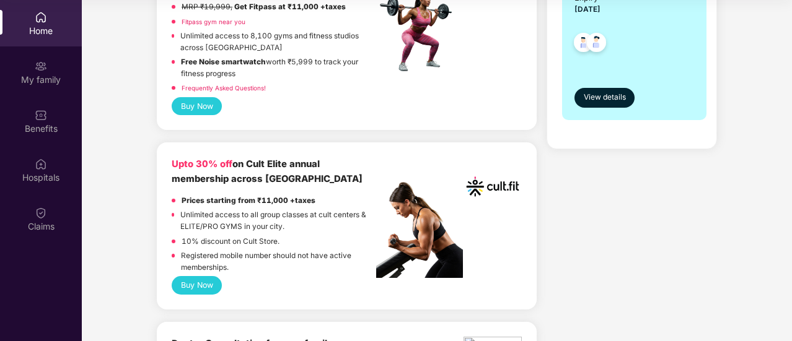
click at [278, 242] on p "10% discount on Cult Store." at bounding box center [231, 242] width 98 height 12
drag, startPoint x: 278, startPoint y: 242, endPoint x: 182, endPoint y: 243, distance: 95.4
click at [182, 243] on p "10% discount on Cult Store." at bounding box center [231, 242] width 98 height 12
click at [180, 162] on b "Upto 30% off" at bounding box center [202, 164] width 61 height 11
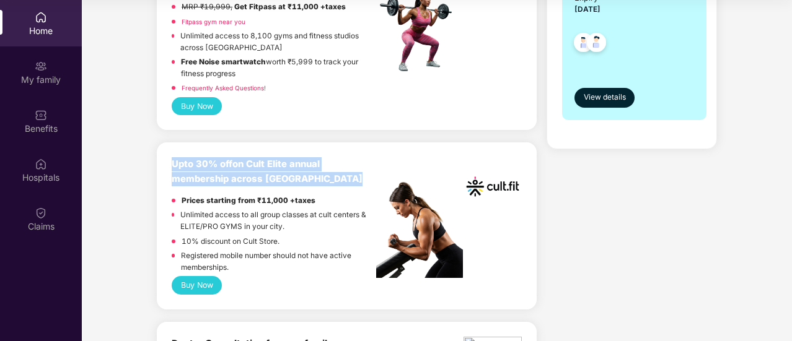
drag, startPoint x: 180, startPoint y: 162, endPoint x: 294, endPoint y: 176, distance: 115.5
click at [294, 176] on div "Upto 30% off on Cult Elite annual membership across India" at bounding box center [274, 171] width 204 height 29
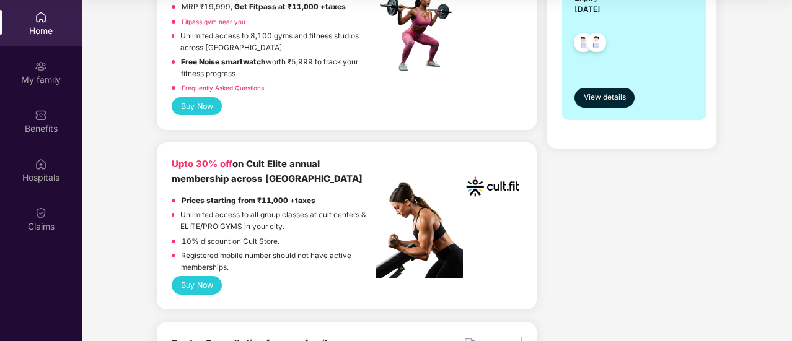
click at [295, 225] on p "Unlimited access to all group classes at cult centers & ELITE/PRO GYMS in your …" at bounding box center [278, 220] width 196 height 23
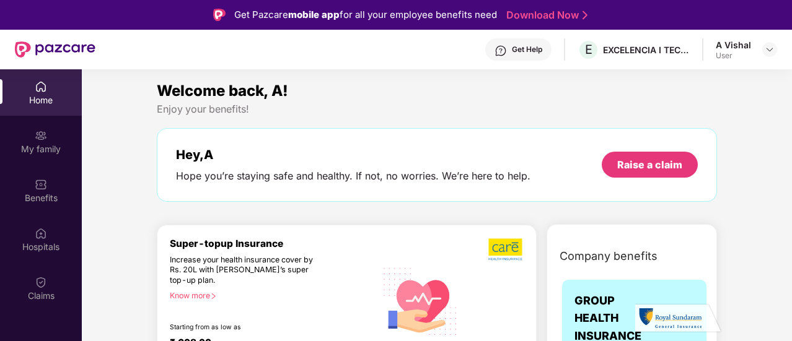
scroll to position [0, 0]
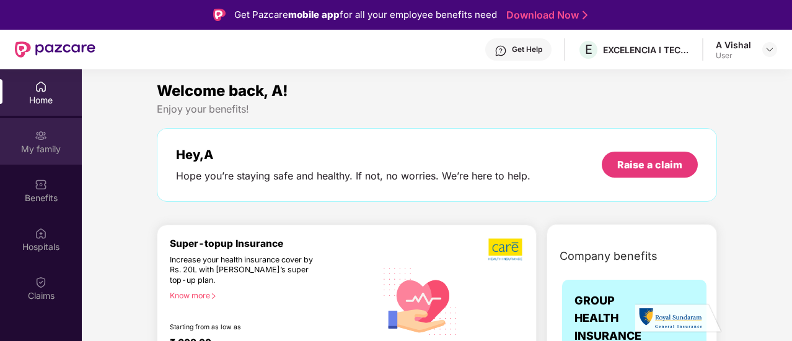
click at [50, 155] on div "My family" at bounding box center [41, 141] width 82 height 46
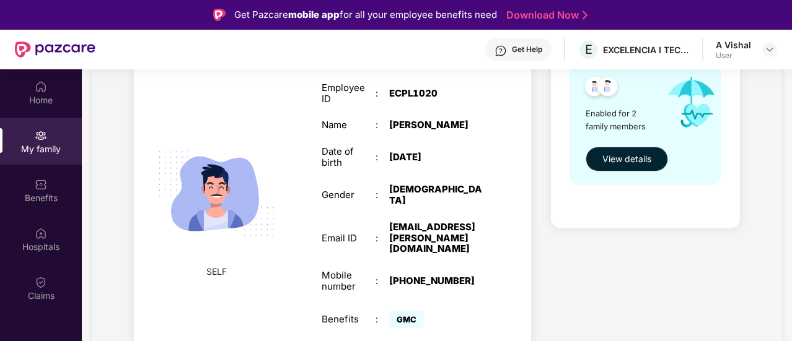
scroll to position [186, 0]
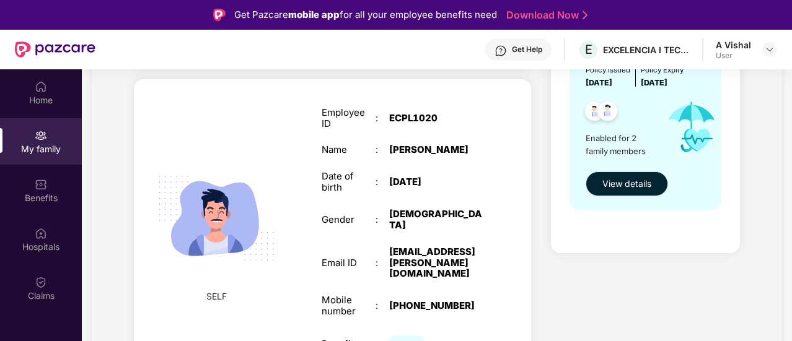
click at [632, 182] on span "View details" at bounding box center [626, 184] width 49 height 14
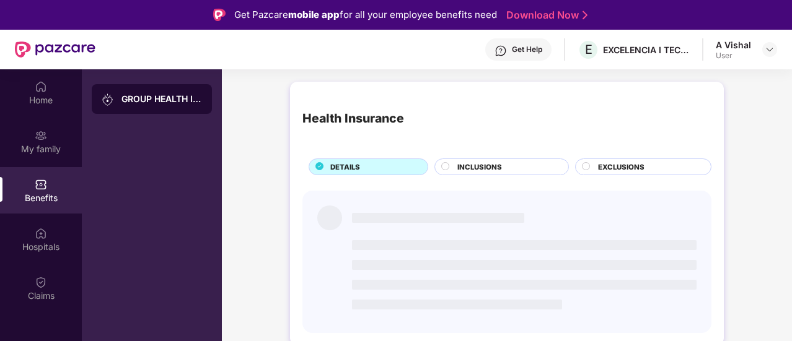
scroll to position [0, 0]
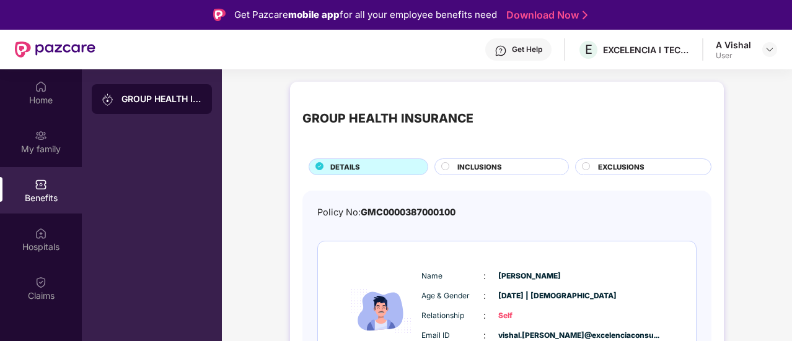
click at [473, 167] on span "INCLUSIONS" at bounding box center [479, 167] width 45 height 11
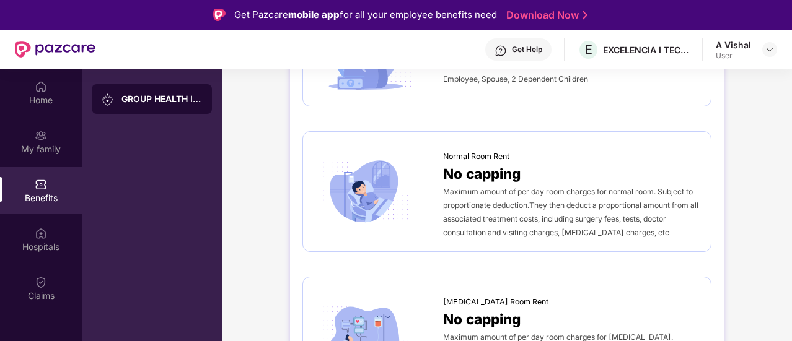
scroll to position [62, 0]
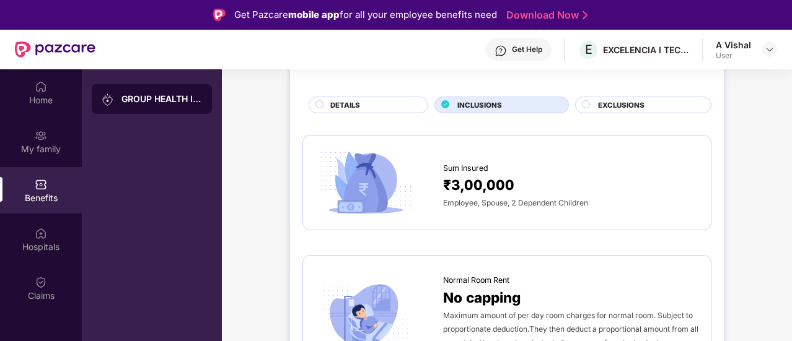
click at [445, 187] on span "₹3,00,000" at bounding box center [478, 185] width 71 height 22
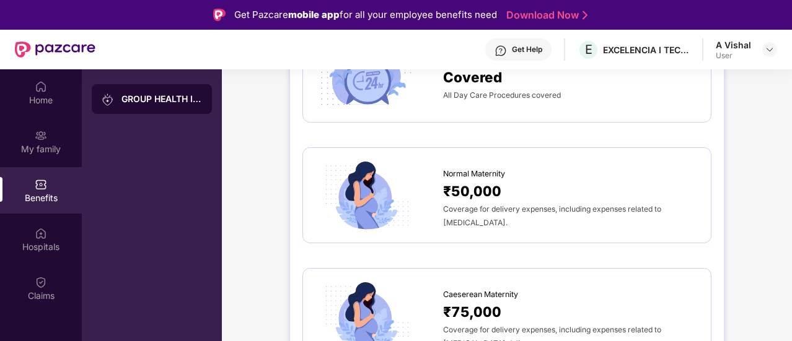
scroll to position [1115, 0]
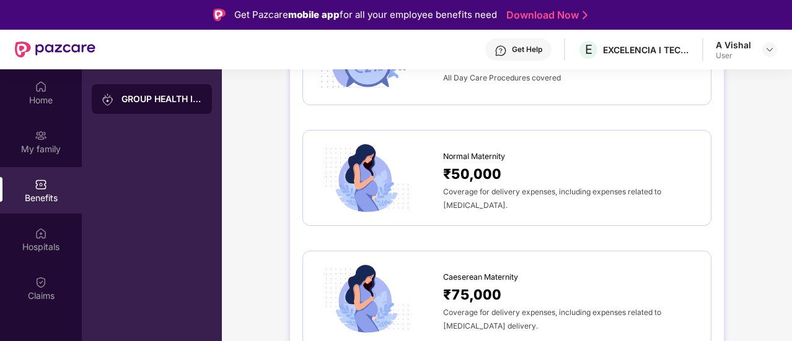
drag, startPoint x: 439, startPoint y: 186, endPoint x: 471, endPoint y: 203, distance: 36.0
click at [471, 203] on div "Normal Maternity ₹50,000 Coverage for delivery expenses, including expenses rel…" at bounding box center [506, 178] width 383 height 70
click at [477, 200] on div "Coverage for delivery expenses, including expenses related to normal delivery." at bounding box center [570, 198] width 255 height 27
drag, startPoint x: 481, startPoint y: 200, endPoint x: 444, endPoint y: 193, distance: 37.3
click at [444, 191] on div "Coverage for delivery expenses, including expenses related to normal delivery." at bounding box center [570, 198] width 255 height 27
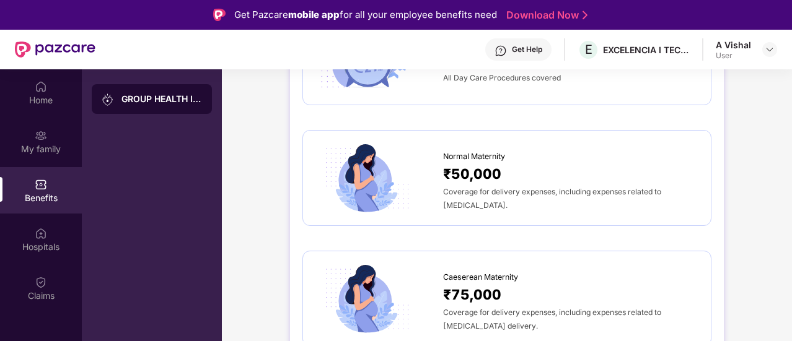
scroll to position [1239, 0]
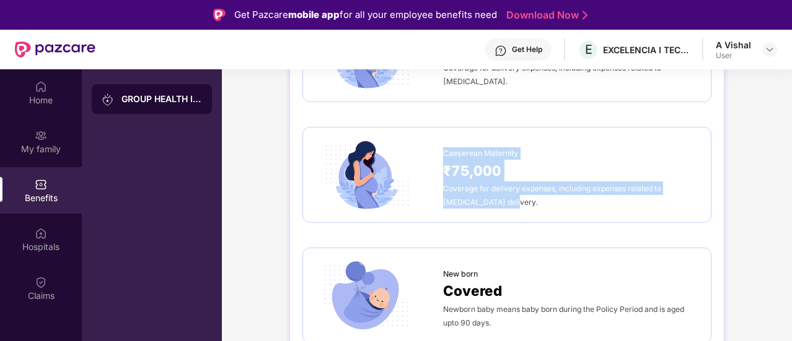
drag, startPoint x: 442, startPoint y: 149, endPoint x: 518, endPoint y: 196, distance: 89.6
click at [518, 196] on div "Caeserean Maternity ₹75,000 Coverage for delivery expenses, including expenses …" at bounding box center [570, 175] width 255 height 68
click at [502, 196] on span "Coverage for delivery expenses, including expenses related to Caesarean deliver…" at bounding box center [552, 195] width 218 height 23
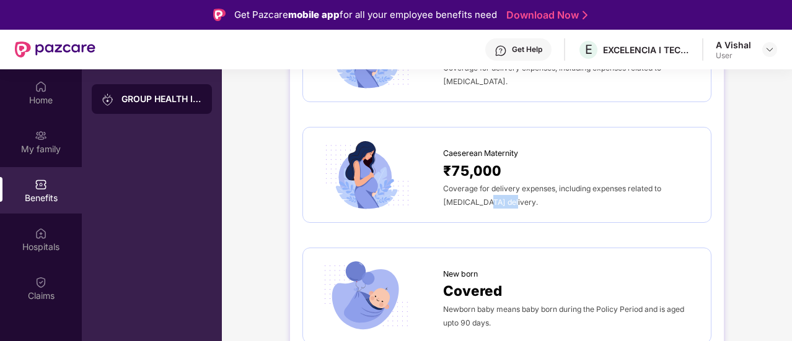
click at [502, 196] on span "Coverage for delivery expenses, including expenses related to Caesarean deliver…" at bounding box center [552, 195] width 218 height 23
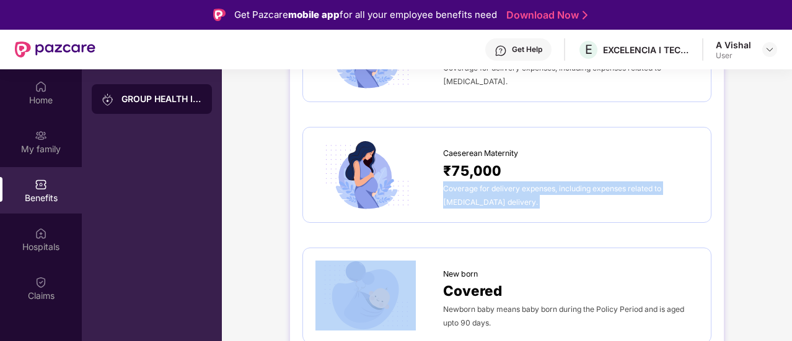
click at [502, 196] on span "Coverage for delivery expenses, including expenses related to Caesarean deliver…" at bounding box center [552, 195] width 218 height 23
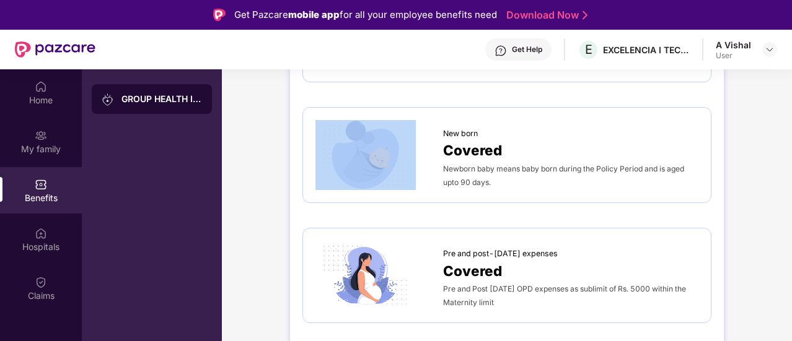
scroll to position [1363, 0]
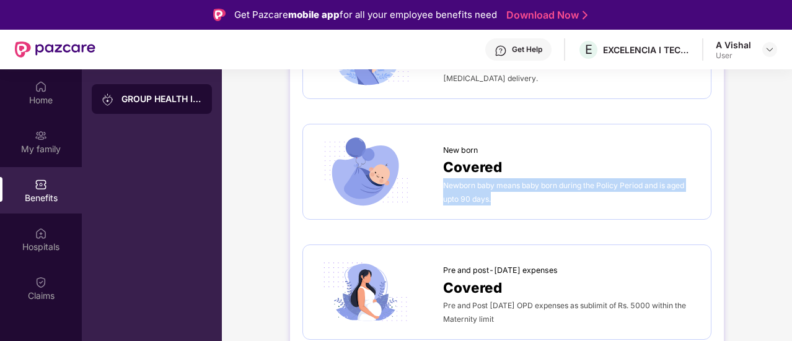
drag, startPoint x: 504, startPoint y: 196, endPoint x: 442, endPoint y: 185, distance: 63.6
click at [444, 185] on div "Newborn baby means baby born during the Policy Period and is aged upto 90 days." at bounding box center [570, 191] width 255 height 27
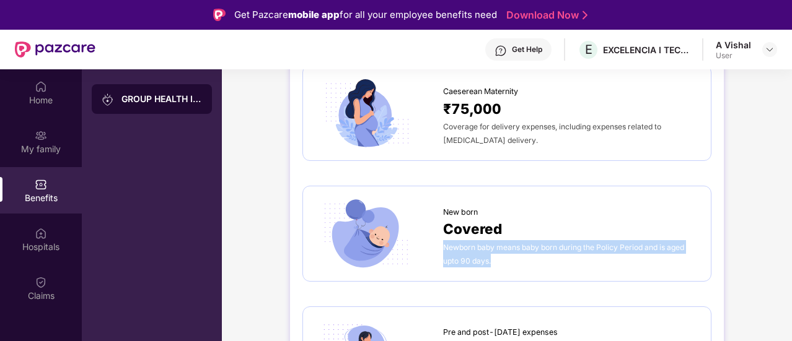
scroll to position [1177, 0]
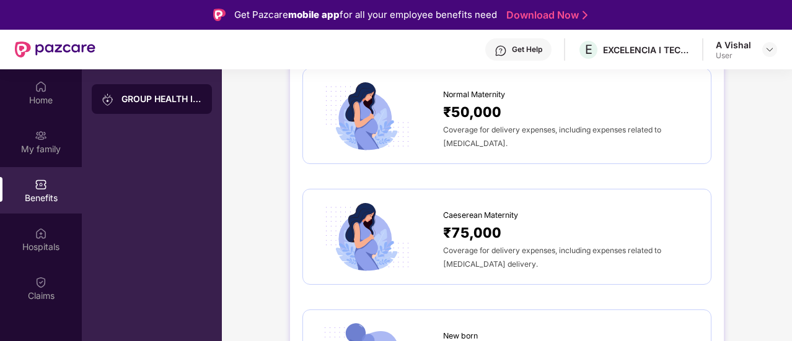
click at [479, 237] on span "₹75,000" at bounding box center [472, 233] width 58 height 22
click at [471, 133] on div "Coverage for delivery expenses, including expenses related to normal delivery." at bounding box center [570, 136] width 255 height 27
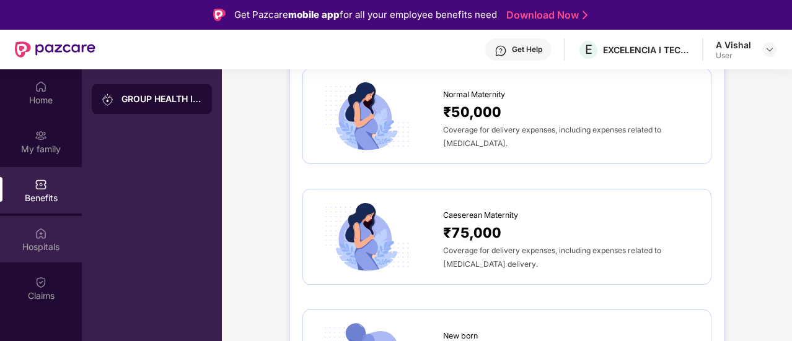
click at [40, 238] on img at bounding box center [41, 233] width 12 height 12
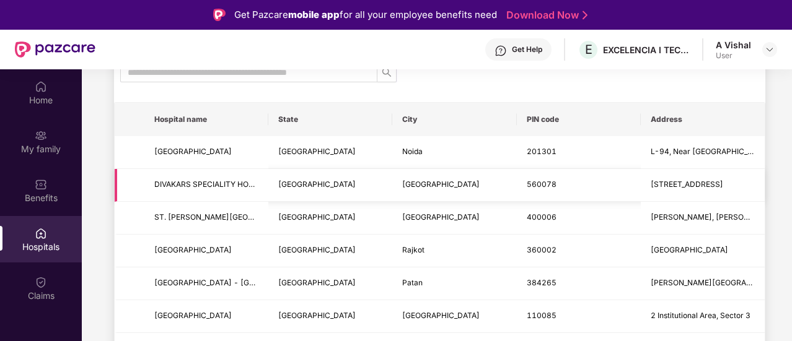
scroll to position [0, 0]
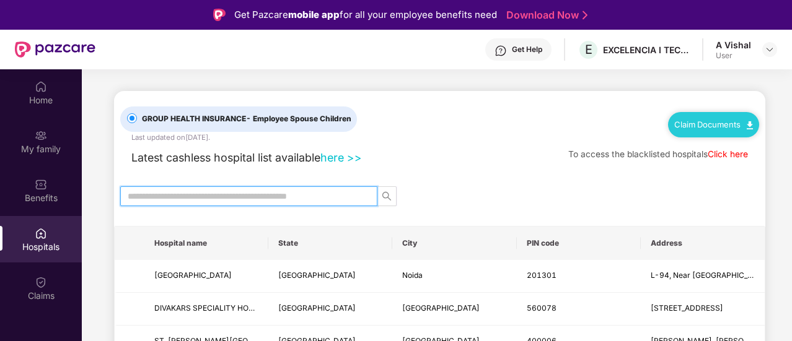
click at [311, 193] on input "text" at bounding box center [244, 197] width 232 height 14
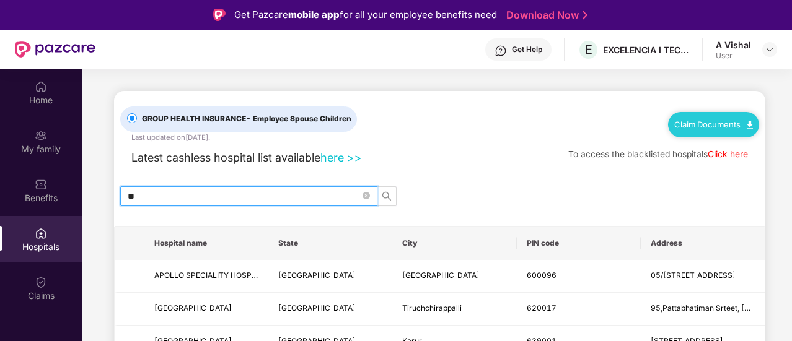
type input "*"
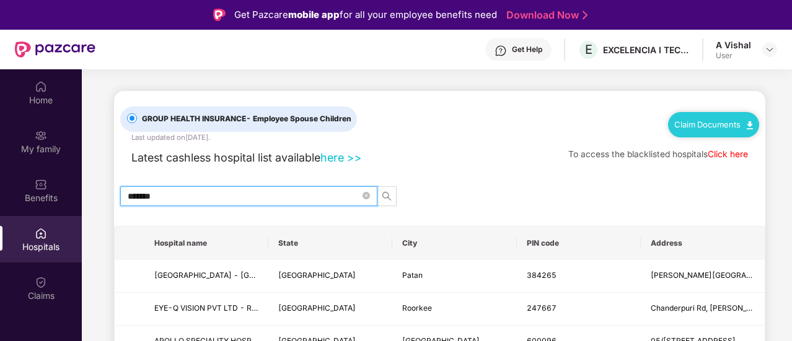
type input "*******"
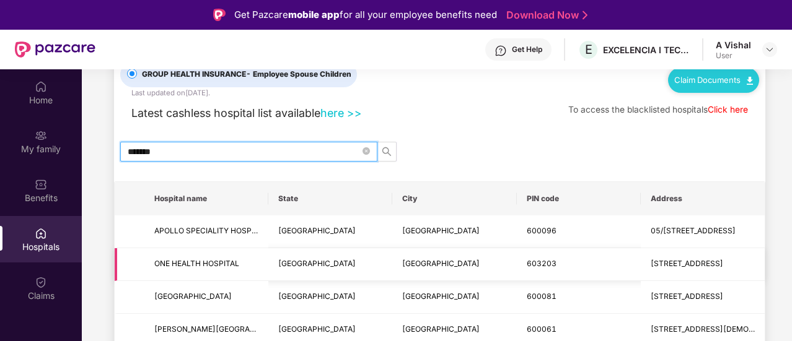
scroll to position [62, 0]
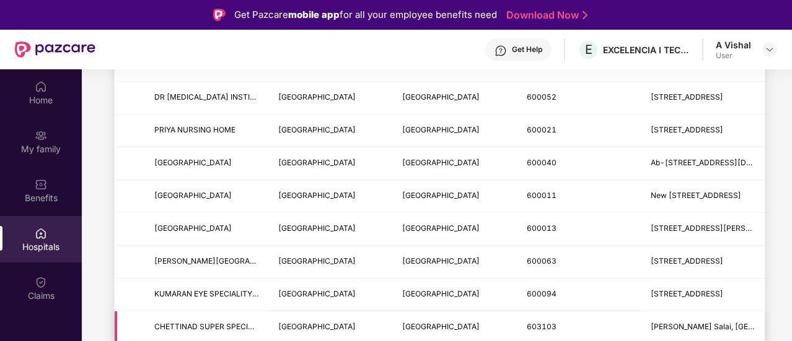
scroll to position [69, 0]
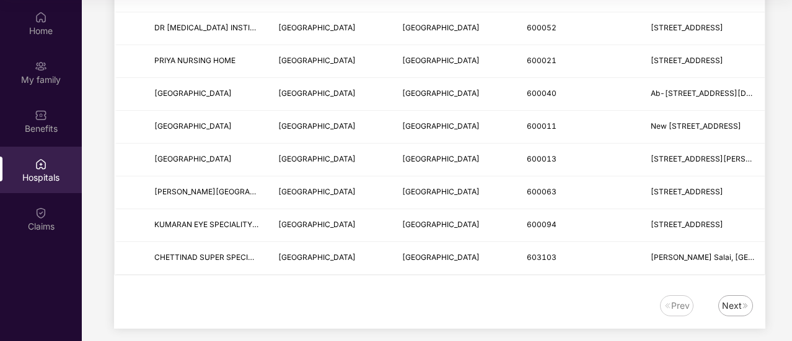
click at [729, 299] on div "Next" at bounding box center [732, 306] width 20 height 14
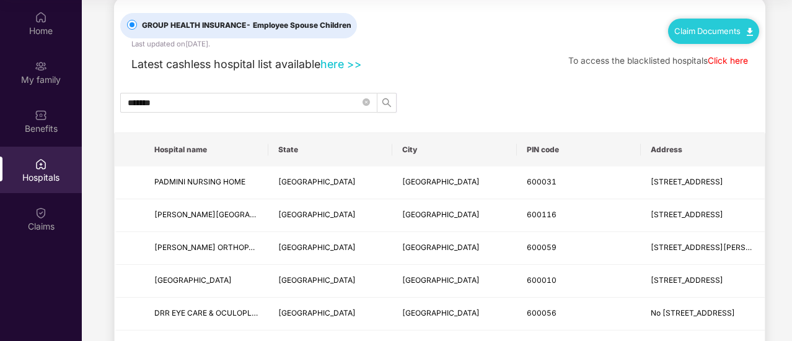
scroll to position [0, 0]
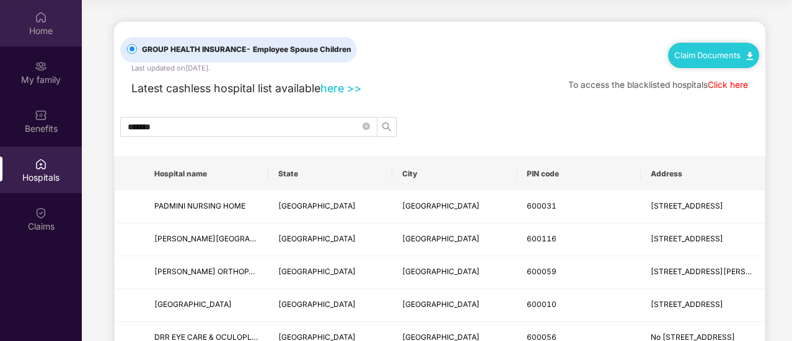
click at [37, 35] on div "Home" at bounding box center [41, 31] width 82 height 12
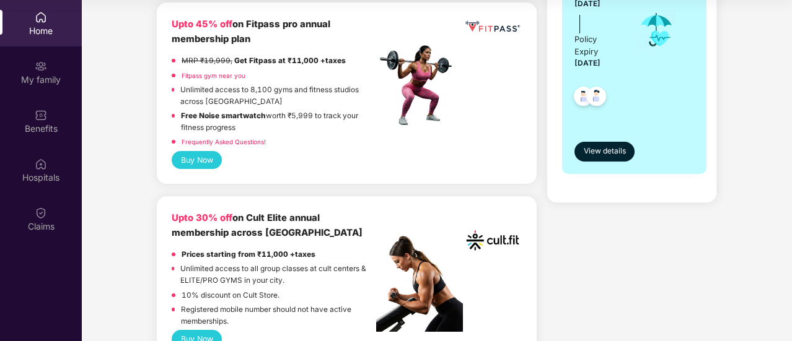
scroll to position [333, 0]
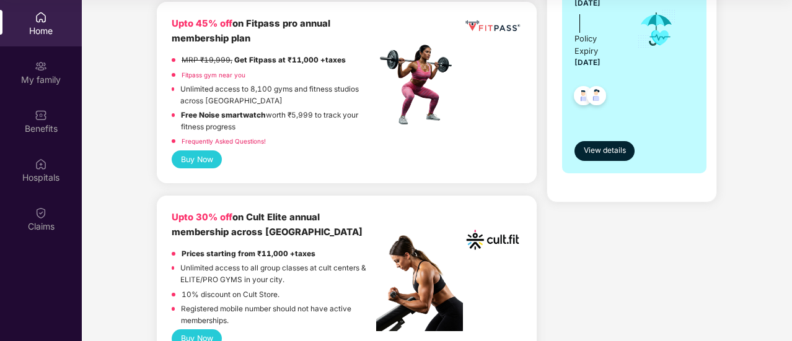
click at [304, 116] on p "Free Noise smartwatch worth ₹5,999 to track your fitness progress" at bounding box center [278, 121] width 195 height 23
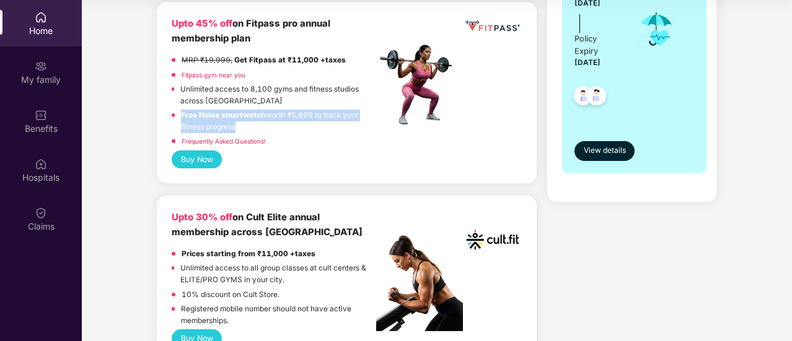
click at [304, 116] on p "Free Noise smartwatch worth ₹5,999 to track your fitness progress" at bounding box center [278, 121] width 195 height 23
click at [316, 147] on div "Frequently Asked Questions!" at bounding box center [274, 143] width 204 height 15
click at [235, 122] on p "Free Noise smartwatch worth ₹5,999 to track your fitness progress" at bounding box center [278, 121] width 195 height 23
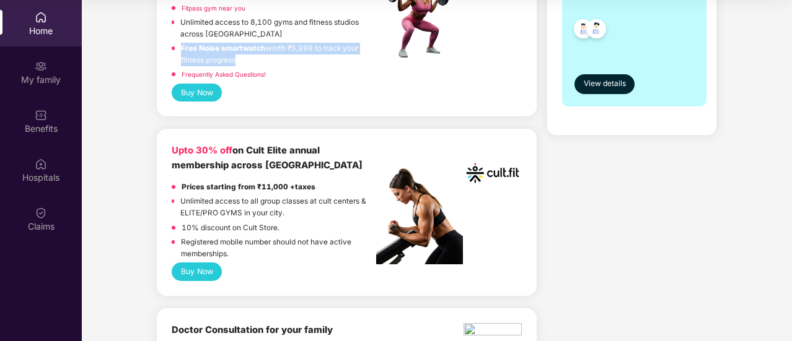
scroll to position [401, 0]
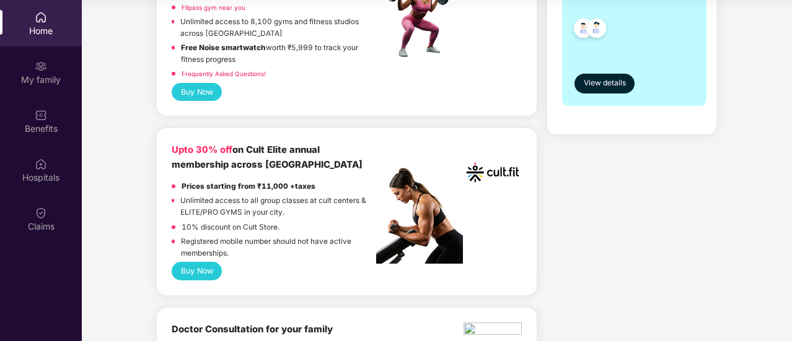
click at [238, 241] on p "Registered mobile number should not have active memberships." at bounding box center [278, 247] width 195 height 23
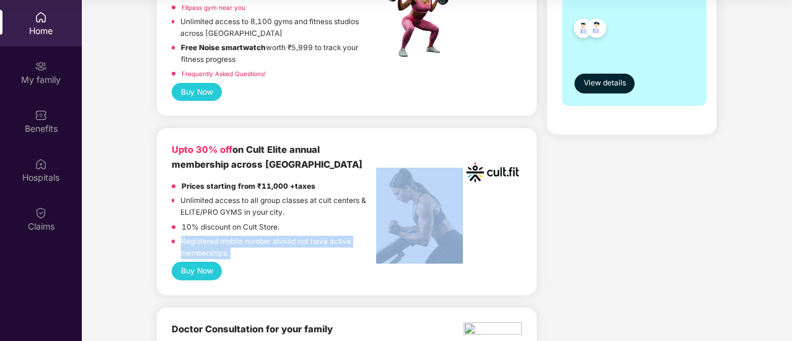
click at [238, 241] on p "Registered mobile number should not have active memberships." at bounding box center [278, 247] width 195 height 23
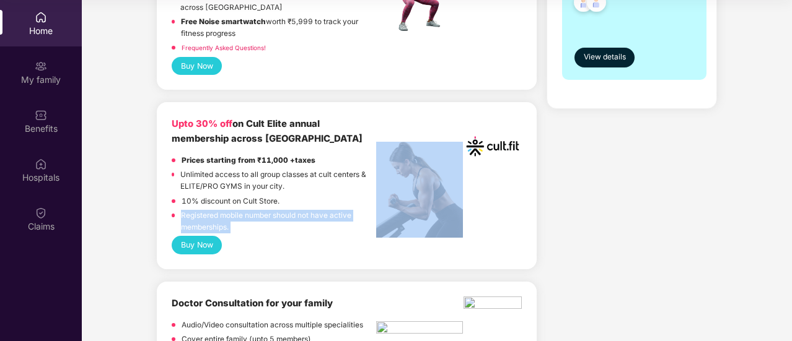
scroll to position [427, 0]
click at [242, 220] on p "Registered mobile number should not have active memberships." at bounding box center [278, 220] width 195 height 23
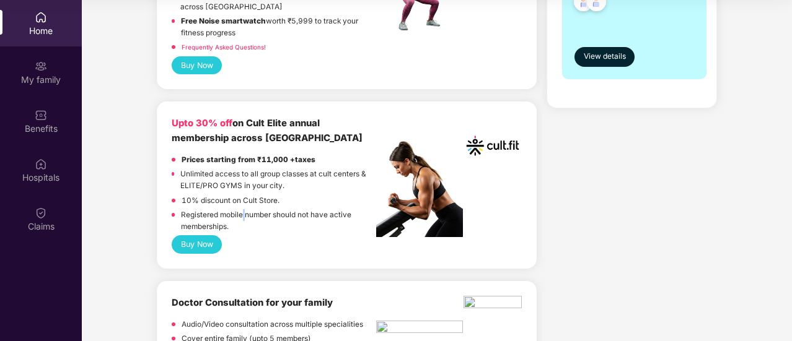
click at [242, 220] on p "Registered mobile number should not have active memberships." at bounding box center [278, 220] width 195 height 23
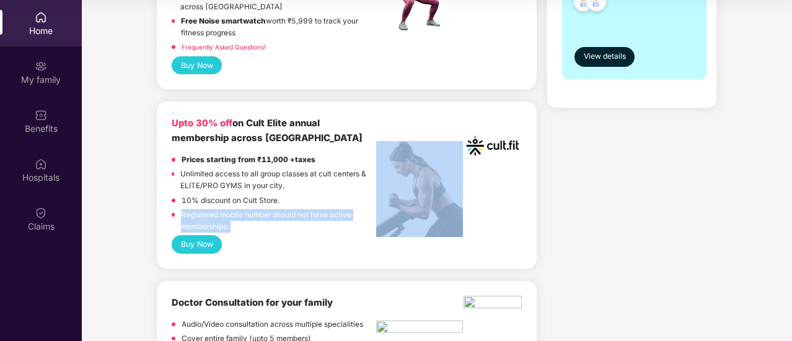
click at [242, 220] on p "Registered mobile number should not have active memberships." at bounding box center [278, 220] width 195 height 23
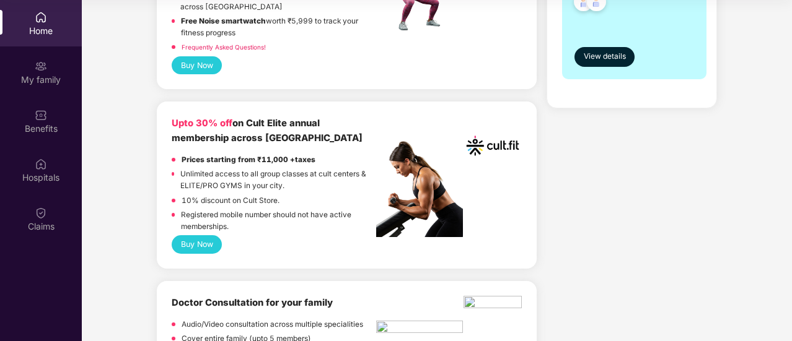
click at [226, 202] on p "10% discount on Cult Store." at bounding box center [231, 201] width 98 height 12
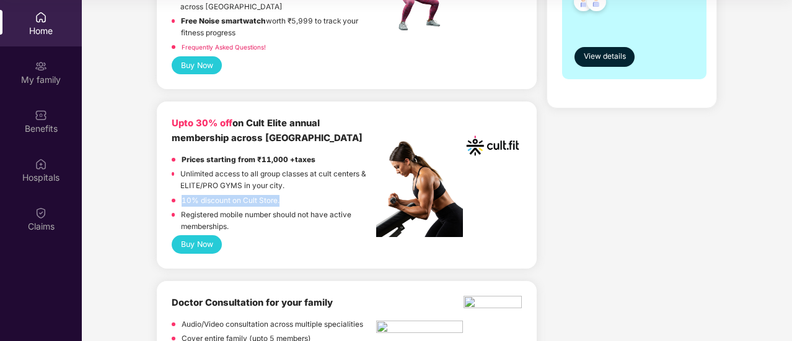
click at [226, 202] on p "10% discount on Cult Store." at bounding box center [231, 201] width 98 height 12
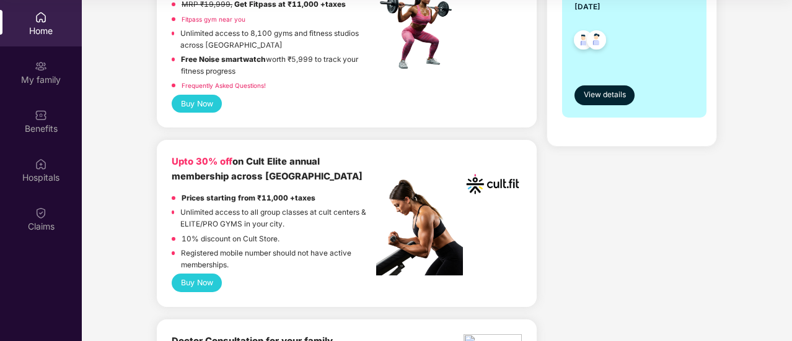
scroll to position [390, 0]
click at [217, 214] on p "Unlimited access to all group classes at cult centers & ELITE/PRO GYMS in your …" at bounding box center [278, 217] width 196 height 23
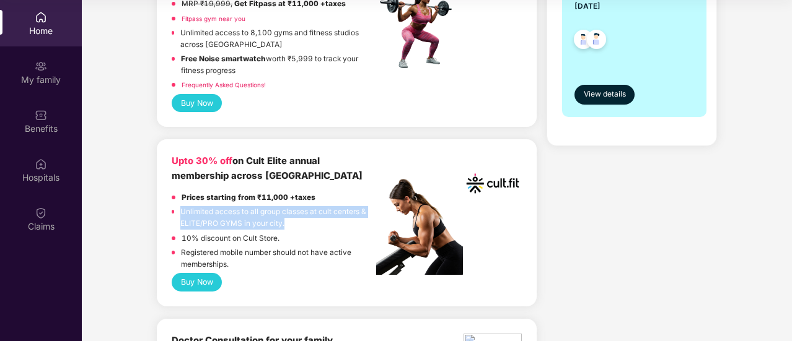
click at [217, 214] on p "Unlimited access to all group classes at cult centers & ELITE/PRO GYMS in your …" at bounding box center [278, 217] width 196 height 23
click at [212, 286] on button "Buy Now" at bounding box center [197, 282] width 50 height 18
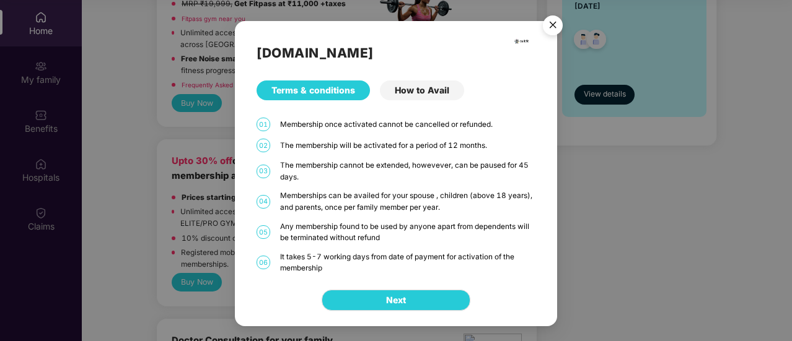
click at [434, 92] on div "How to Avail" at bounding box center [422, 91] width 84 height 20
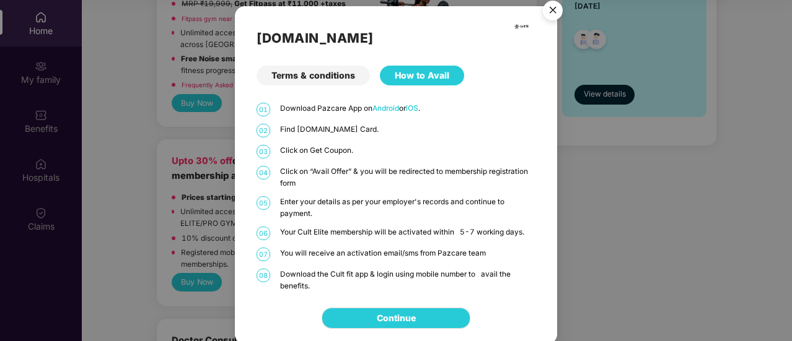
drag, startPoint x: 393, startPoint y: 158, endPoint x: 392, endPoint y: 151, distance: 7.5
click at [392, 151] on div "03 Click on Get Coupon." at bounding box center [395, 152] width 279 height 14
click at [392, 151] on p "Click on Get Coupon." at bounding box center [407, 151] width 255 height 12
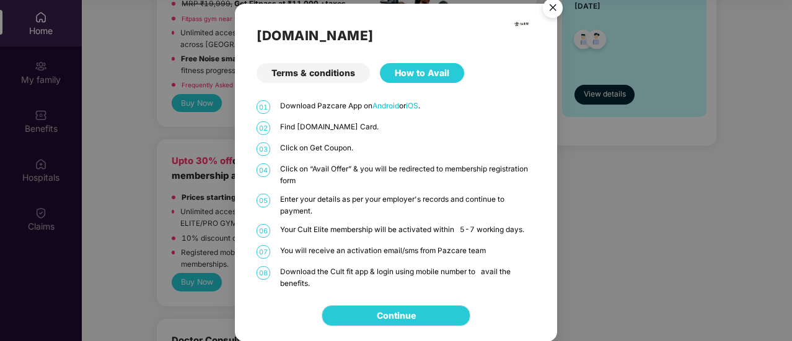
click at [399, 276] on p "Download the Cult fit app & login using mobile number to avail the benefits." at bounding box center [407, 277] width 255 height 23
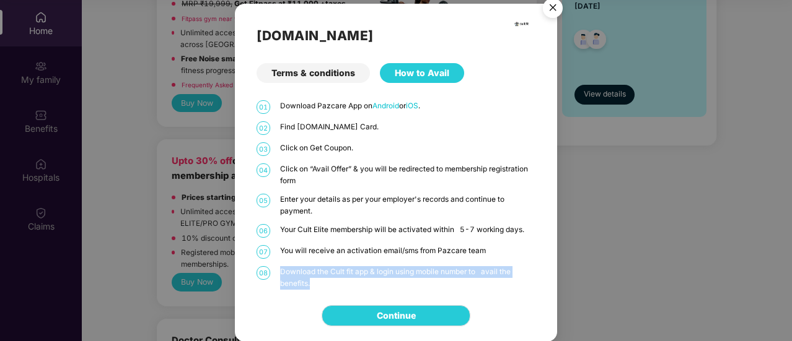
click at [399, 276] on p "Download the Cult fit app & login using mobile number to avail the benefits." at bounding box center [407, 277] width 255 height 23
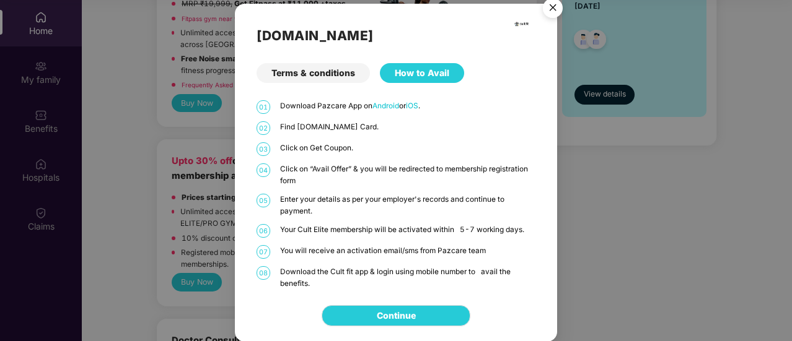
click at [357, 230] on p "Your Cult Elite membership will be activated within 5-7 working days." at bounding box center [407, 230] width 255 height 12
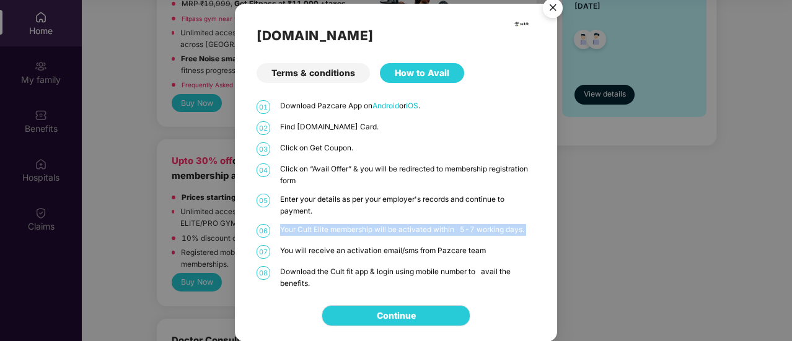
click at [357, 230] on p "Your Cult Elite membership will be activated within 5-7 working days." at bounding box center [407, 230] width 255 height 12
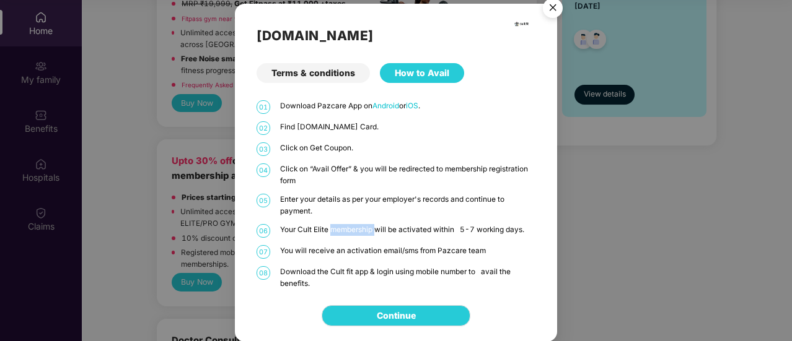
click at [357, 230] on p "Your Cult Elite membership will be activated within 5-7 working days." at bounding box center [407, 230] width 255 height 12
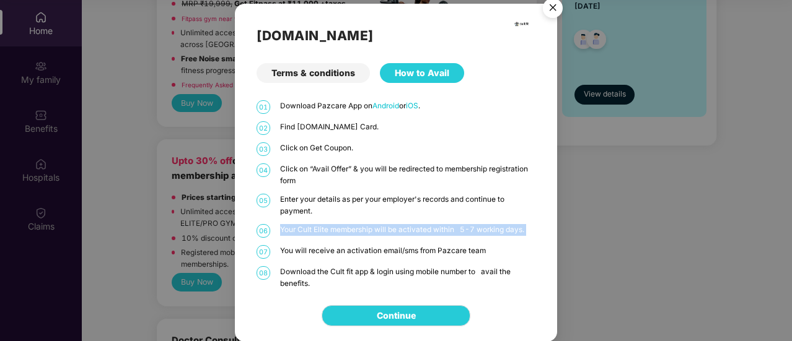
click at [357, 230] on p "Your Cult Elite membership will be activated within 5-7 working days." at bounding box center [407, 230] width 255 height 12
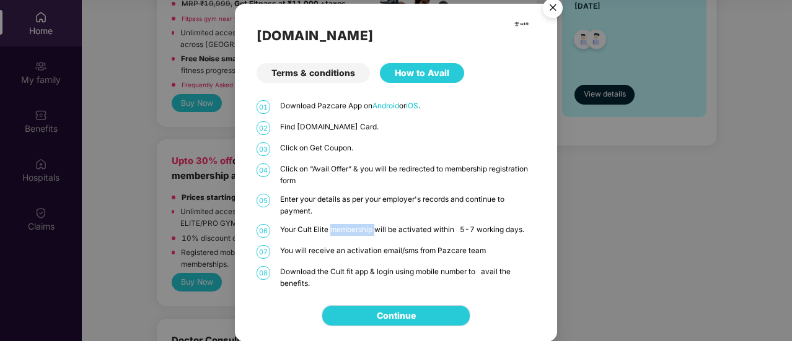
click at [357, 230] on p "Your Cult Elite membership will be activated within 5-7 working days." at bounding box center [407, 230] width 255 height 12
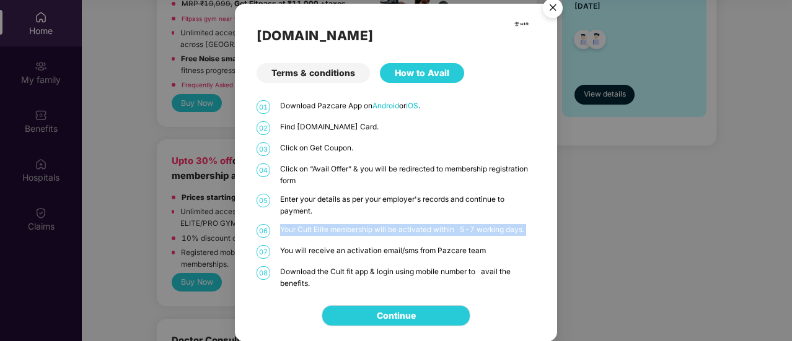
click at [357, 230] on p "Your Cult Elite membership will be activated within 5-7 working days." at bounding box center [407, 230] width 255 height 12
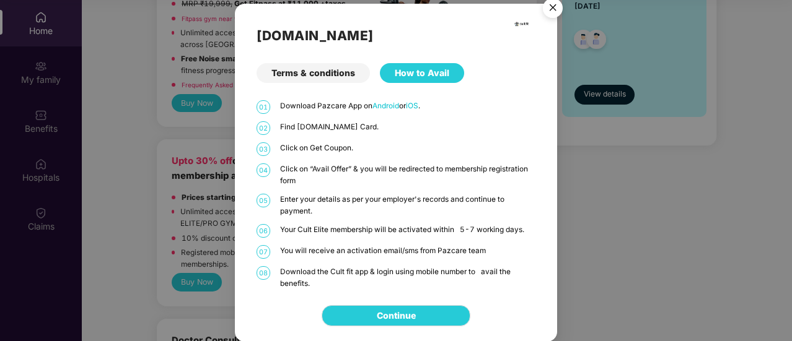
click at [337, 203] on p "Enter your details as per your employer's records and continue to payment." at bounding box center [407, 205] width 255 height 23
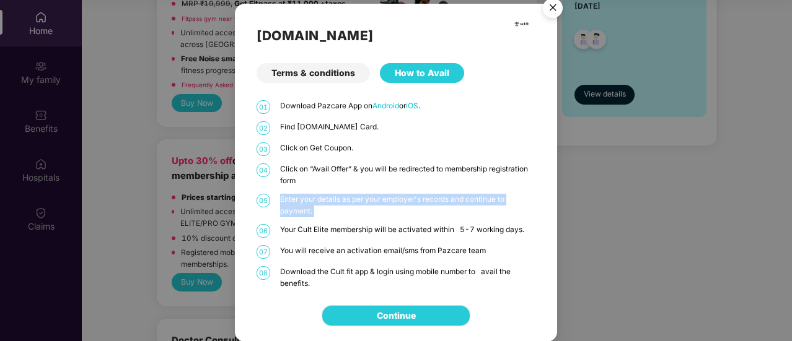
click at [337, 203] on p "Enter your details as per your employer's records and continue to payment." at bounding box center [407, 205] width 255 height 23
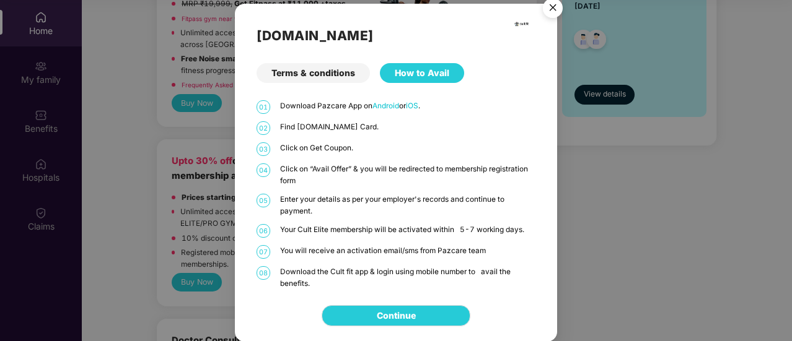
click at [350, 217] on div "01 Download Pazcare App on Android or iOS . 02 Find Cult.fit Card. 03 Click on …" at bounding box center [395, 194] width 279 height 189
click at [633, 267] on div "Cult.fit Terms & conditions How to Avail 01 Download Pazcare App on Android or …" at bounding box center [396, 170] width 792 height 341
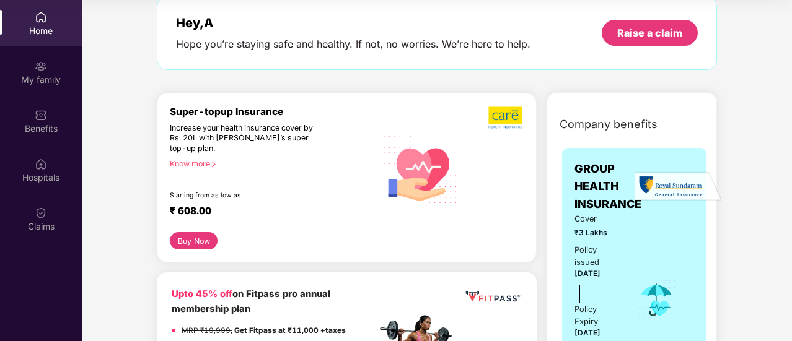
scroll to position [0, 0]
